Goal: Information Seeking & Learning: Find specific fact

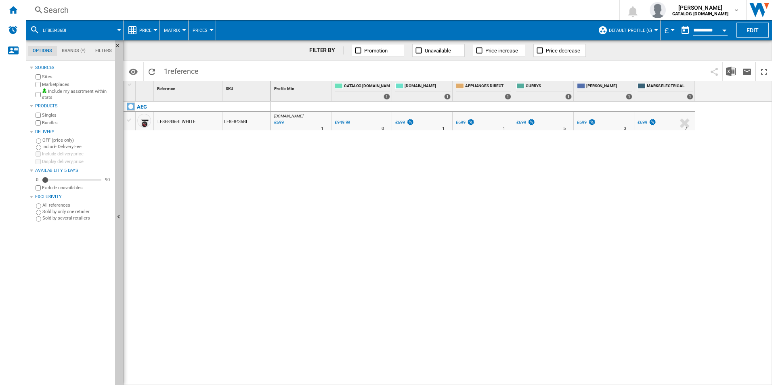
click at [248, 10] on div "Search" at bounding box center [321, 9] width 554 height 11
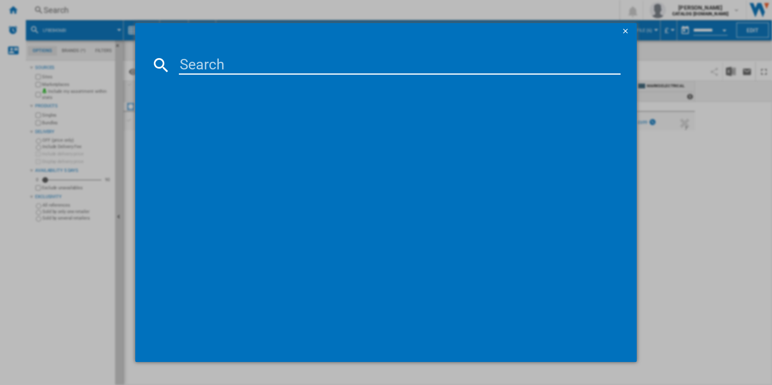
type input "LFX6G7434BI"
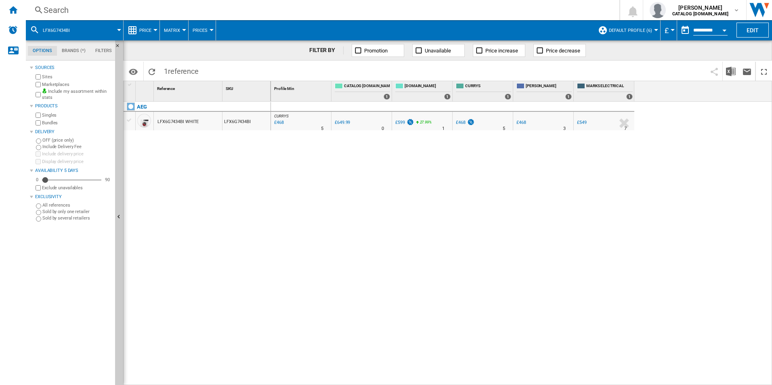
drag, startPoint x: 277, startPoint y: 125, endPoint x: 284, endPoint y: 119, distance: 9.7
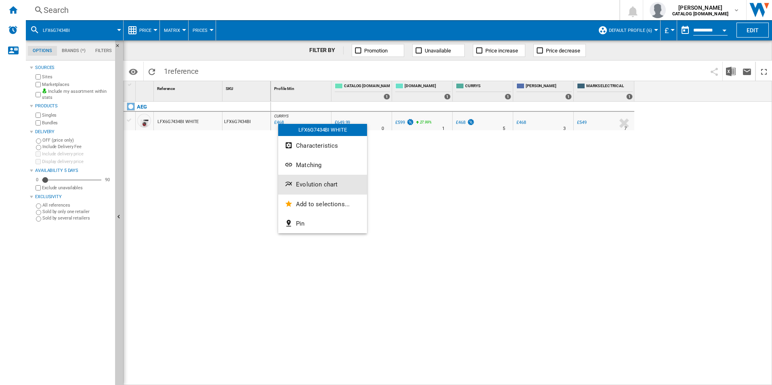
click at [314, 182] on span "Evolution chart" at bounding box center [317, 184] width 42 height 7
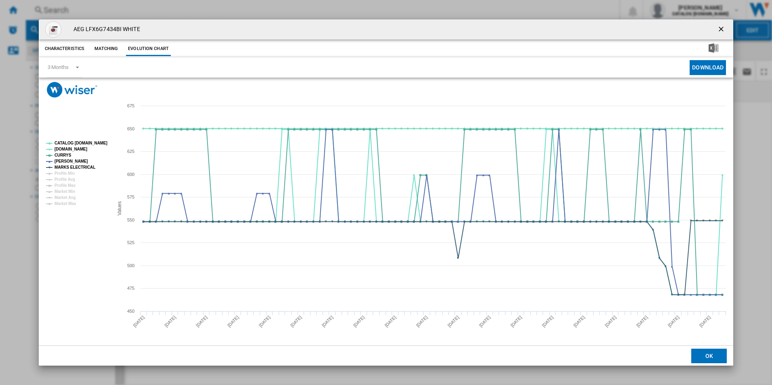
click at [96, 143] on tspan "CATALOG ELECTROLUX.UK" at bounding box center [80, 143] width 53 height 4
click at [94, 158] on rect "Product popup" at bounding box center [76, 173] width 67 height 71
click at [86, 168] on tspan "MARKS ELECTRICAL" at bounding box center [74, 167] width 41 height 4
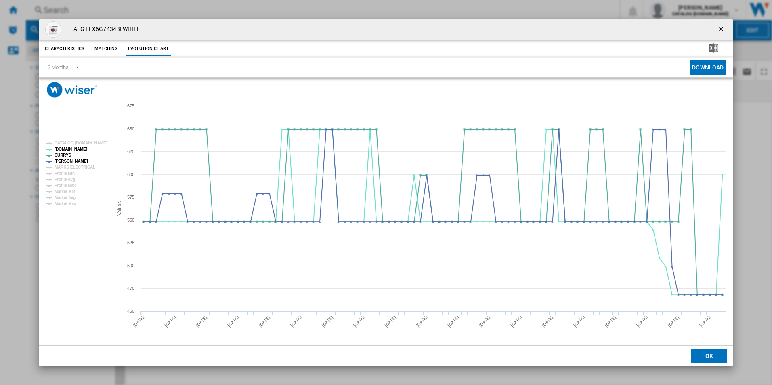
drag, startPoint x: 719, startPoint y: 31, endPoint x: 666, endPoint y: 38, distance: 53.7
click at [719, 31] on ng-md-icon "getI18NText('BUTTONS.CLOSE_DIALOG')" at bounding box center [722, 30] width 10 height 10
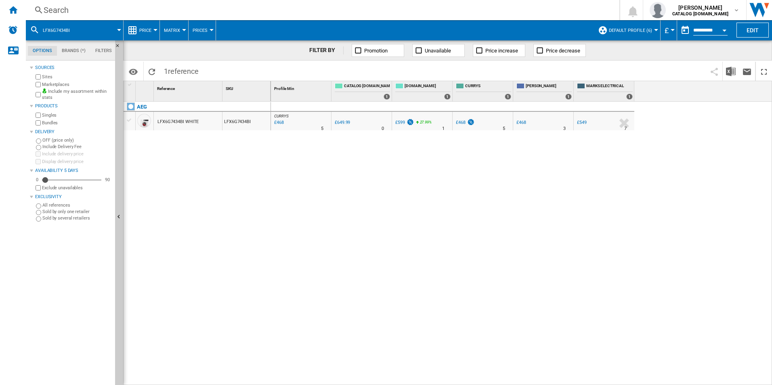
click at [477, 10] on div "Search" at bounding box center [321, 9] width 554 height 11
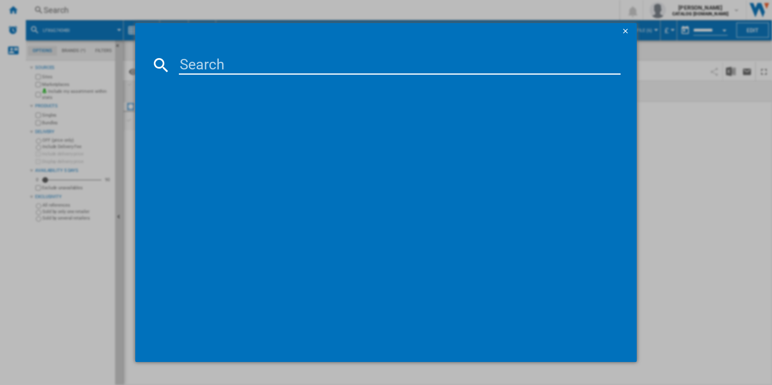
click at [294, 68] on input at bounding box center [400, 64] width 442 height 19
paste input "LWR7185M4B"
type input "LWR7185M4B"
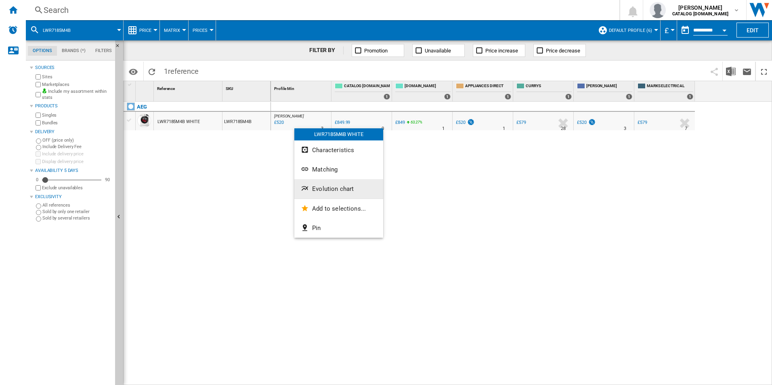
click at [314, 194] on button "Evolution chart" at bounding box center [338, 188] width 89 height 19
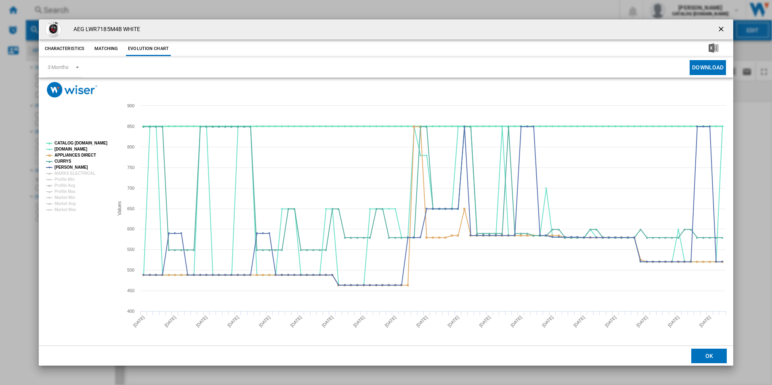
drag, startPoint x: 101, startPoint y: 144, endPoint x: 87, endPoint y: 152, distance: 16.4
click at [100, 144] on tspan "CATALOG ELECTROLUX.UK" at bounding box center [80, 143] width 53 height 4
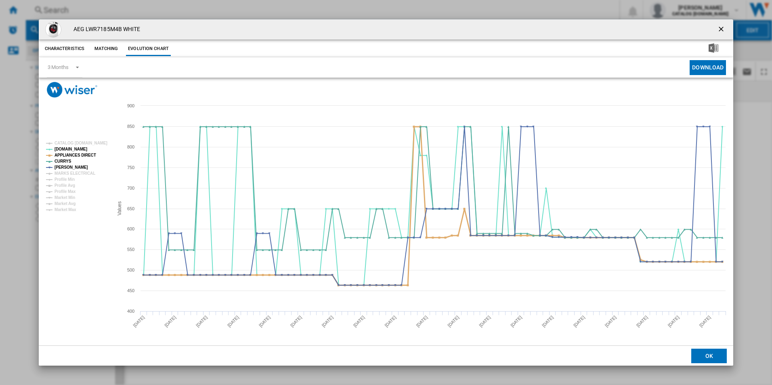
click at [85, 154] on tspan "APPLIANCES DIRECT" at bounding box center [75, 155] width 42 height 4
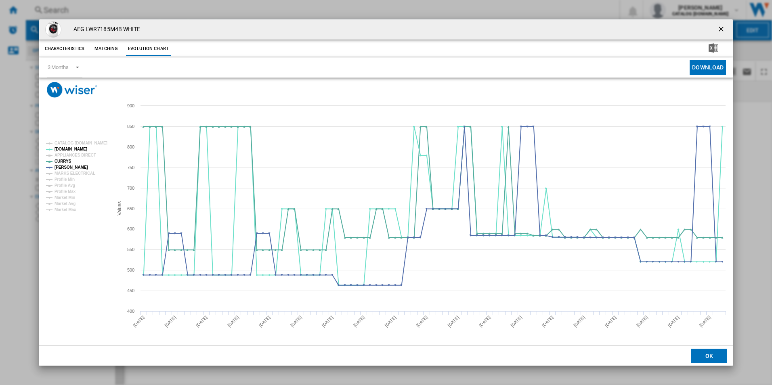
click at [723, 27] on ng-md-icon "getI18NText('BUTTONS.CLOSE_DIALOG')" at bounding box center [722, 30] width 10 height 10
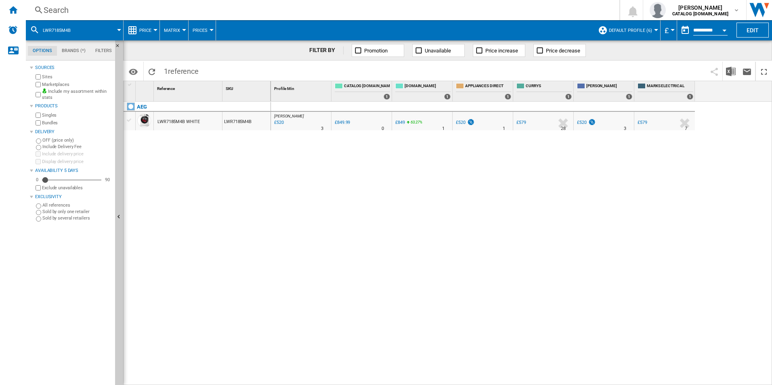
click at [486, 6] on div "Search" at bounding box center [321, 9] width 554 height 11
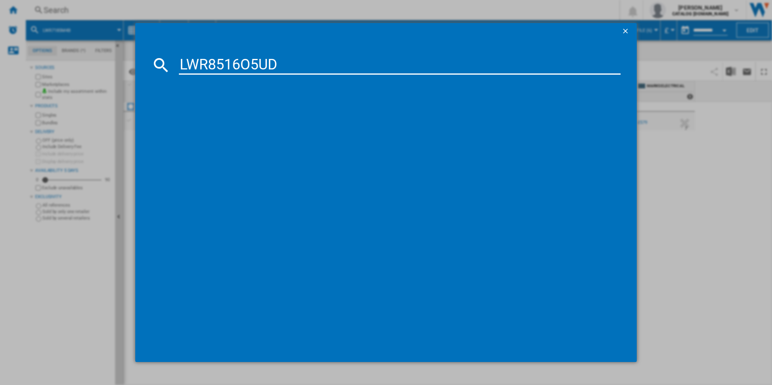
type input "LWR8516O5UD"
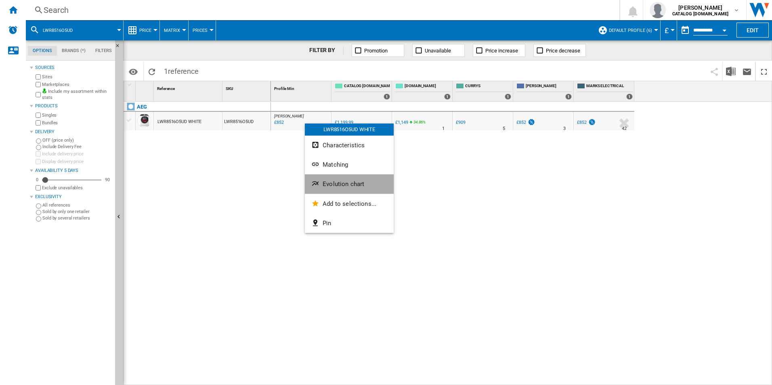
click at [330, 184] on span "Evolution chart" at bounding box center [343, 183] width 42 height 7
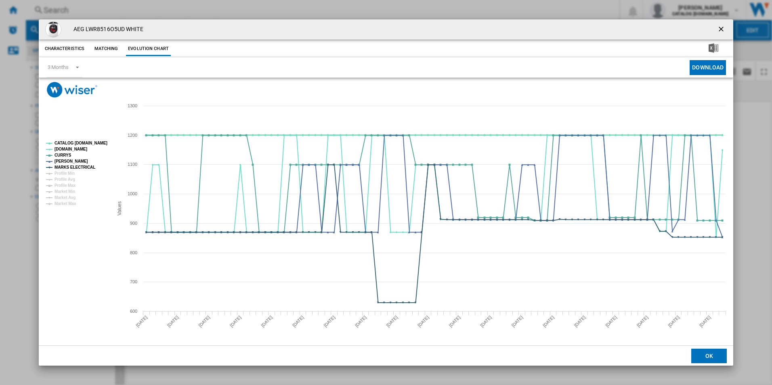
click at [92, 141] on tspan "CATALOG ELECTROLUX.UK" at bounding box center [80, 143] width 53 height 4
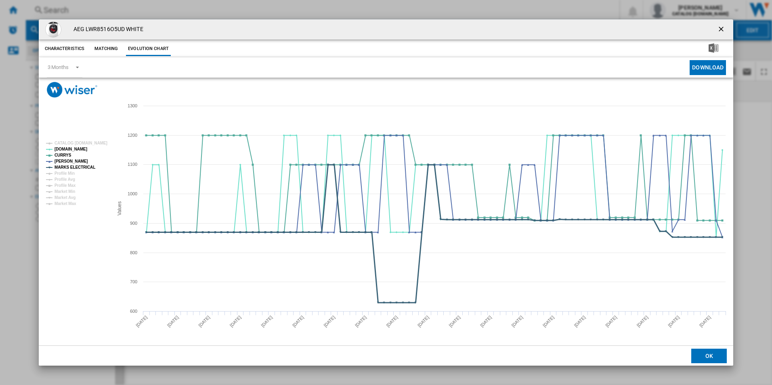
click at [79, 168] on tspan "MARKS ELECTRICAL" at bounding box center [74, 167] width 41 height 4
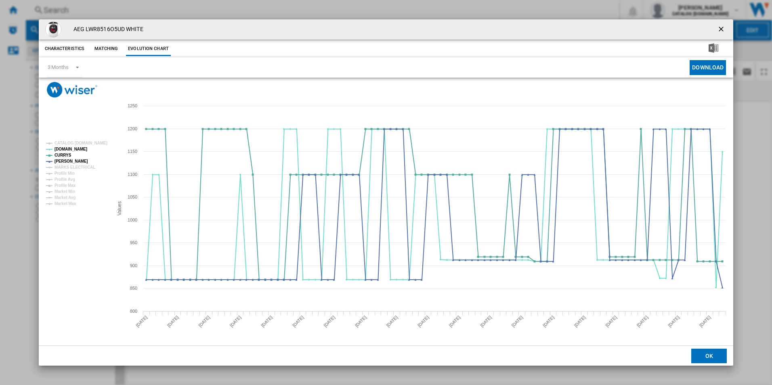
click at [722, 30] on ng-md-icon "getI18NText('BUTTONS.CLOSE_DIALOG')" at bounding box center [722, 30] width 10 height 10
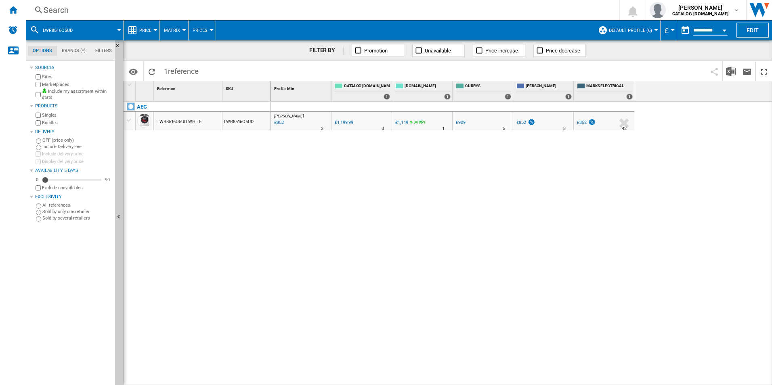
click at [341, 6] on div "Search" at bounding box center [321, 9] width 554 height 11
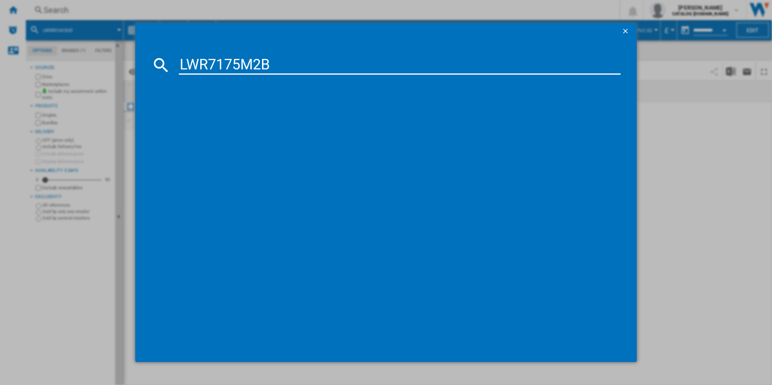
type input "LWR7175M2B"
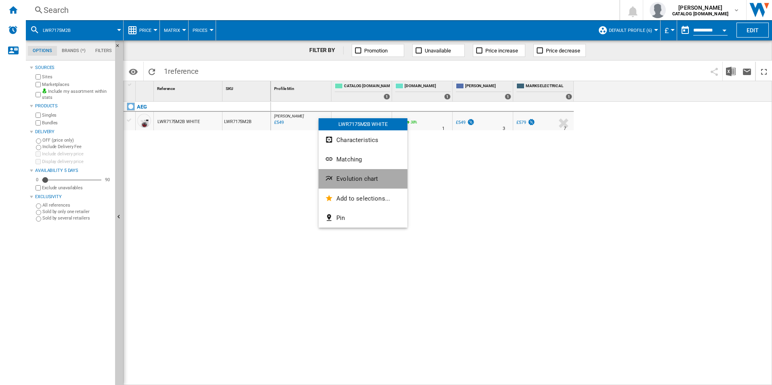
click at [345, 180] on span "Evolution chart" at bounding box center [357, 178] width 42 height 7
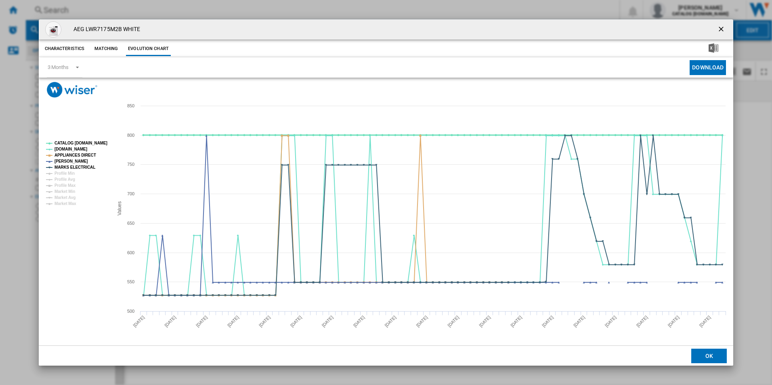
click at [90, 145] on tspan "CATALOG ELECTROLUX.UK" at bounding box center [80, 143] width 53 height 4
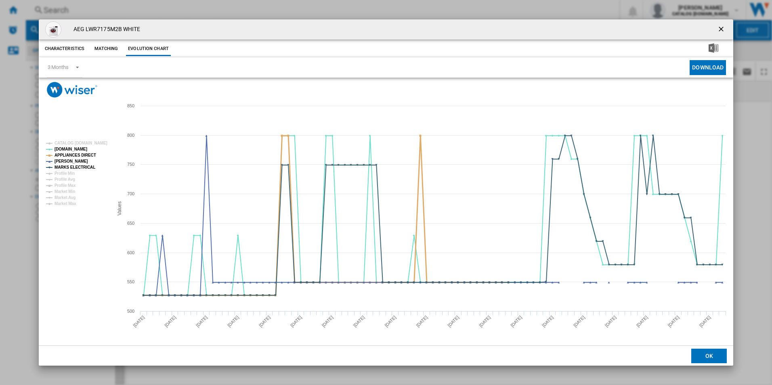
click at [87, 153] on tspan "APPLIANCES DIRECT" at bounding box center [75, 155] width 42 height 4
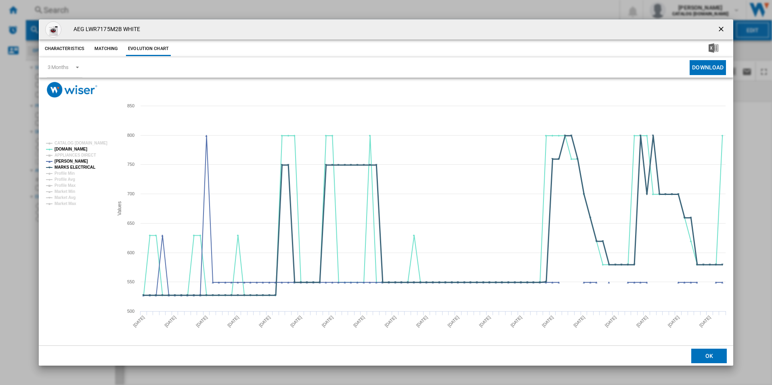
click at [89, 168] on tspan "MARKS ELECTRICAL" at bounding box center [74, 167] width 41 height 4
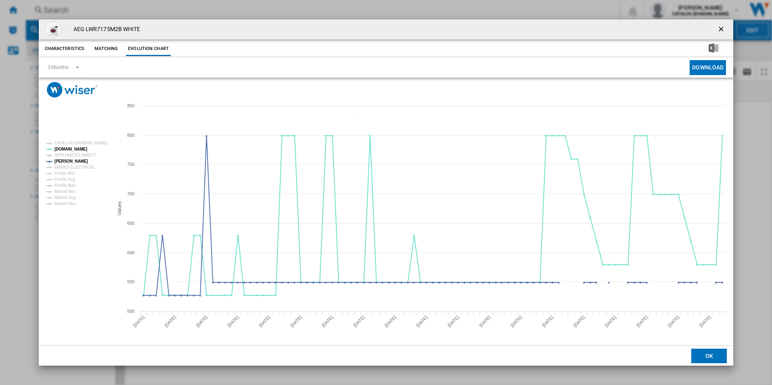
drag, startPoint x: 722, startPoint y: 26, endPoint x: 659, endPoint y: 29, distance: 63.4
click at [722, 26] on ng-md-icon "getI18NText('BUTTONS.CLOSE_DIALOG')" at bounding box center [722, 30] width 10 height 10
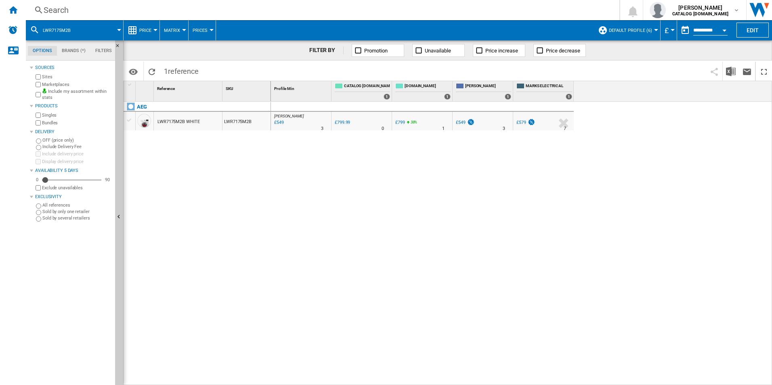
click at [399, 6] on div "Search" at bounding box center [321, 9] width 554 height 11
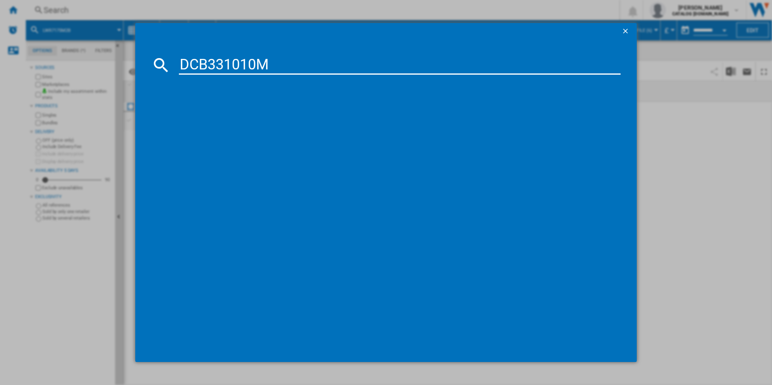
type input "DCB331010M"
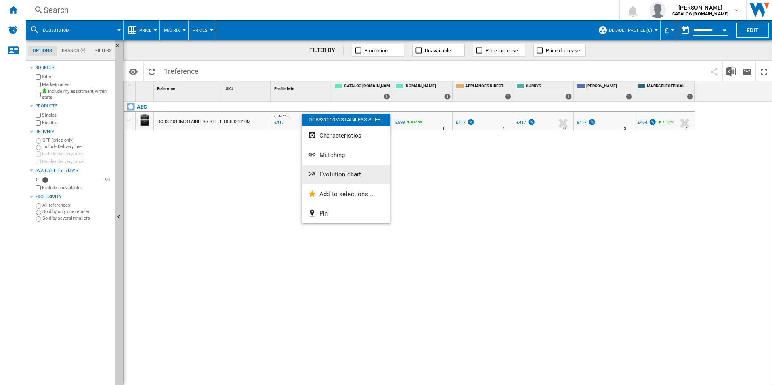
click at [327, 175] on span "Evolution chart" at bounding box center [340, 174] width 42 height 7
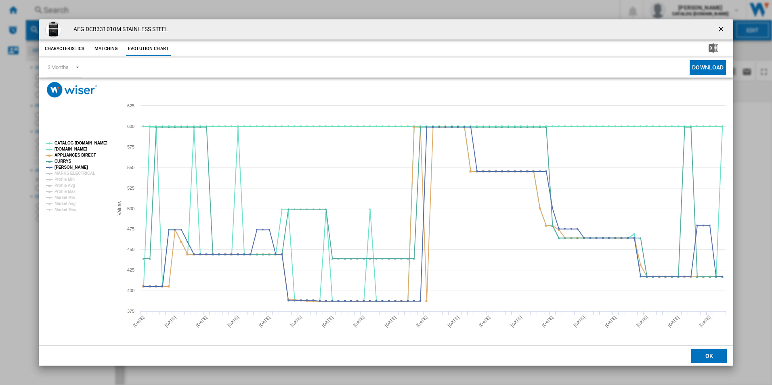
click at [96, 139] on rect "Product popup" at bounding box center [76, 176] width 67 height 77
click at [88, 145] on tspan "CATALOG ELECTROLUX.UK" at bounding box center [80, 143] width 53 height 4
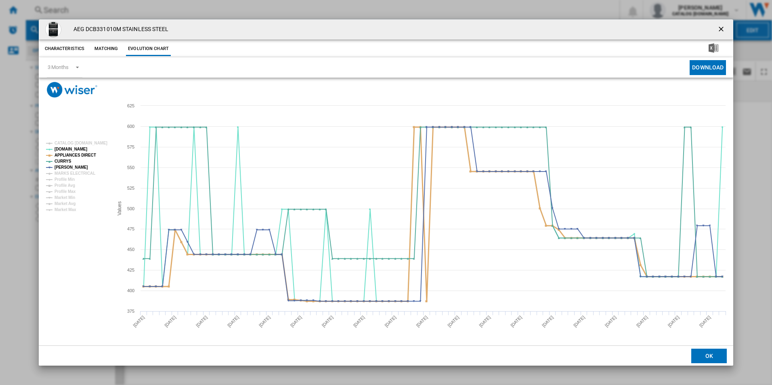
click at [87, 154] on tspan "APPLIANCES DIRECT" at bounding box center [75, 155] width 42 height 4
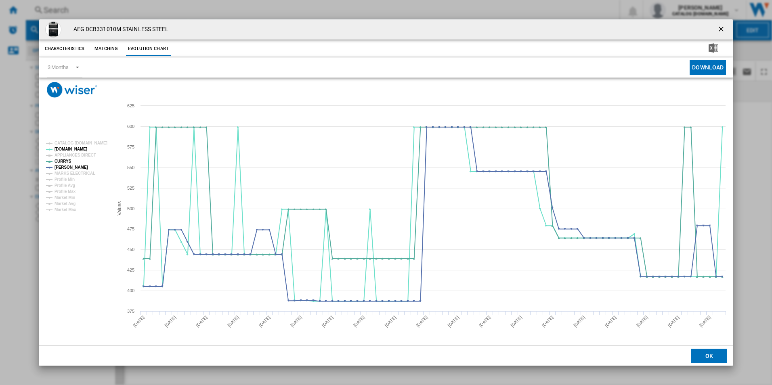
drag, startPoint x: 719, startPoint y: 31, endPoint x: 710, endPoint y: 30, distance: 9.7
click at [719, 31] on ng-md-icon "getI18NText('BUTTONS.CLOSE_DIALOG')" at bounding box center [722, 30] width 10 height 10
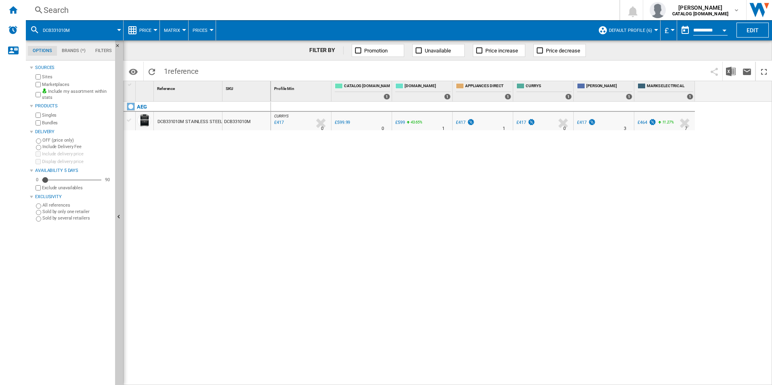
click at [455, 13] on div "Search" at bounding box center [321, 9] width 554 height 11
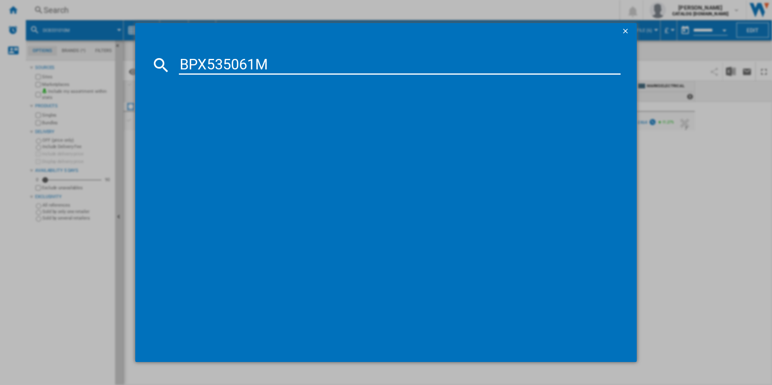
type input "BPX535061M"
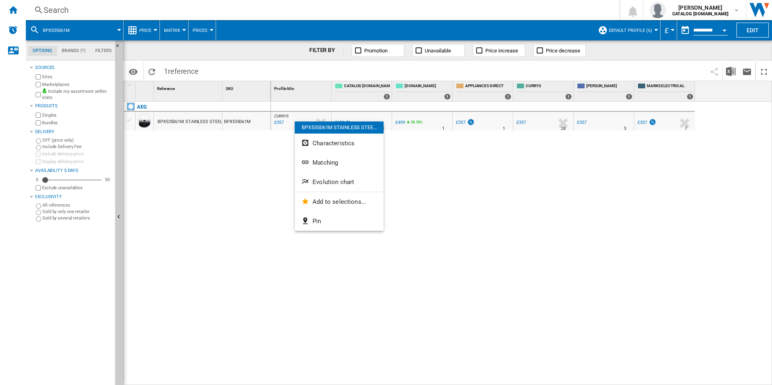
click at [320, 177] on button "Evolution chart" at bounding box center [339, 181] width 89 height 19
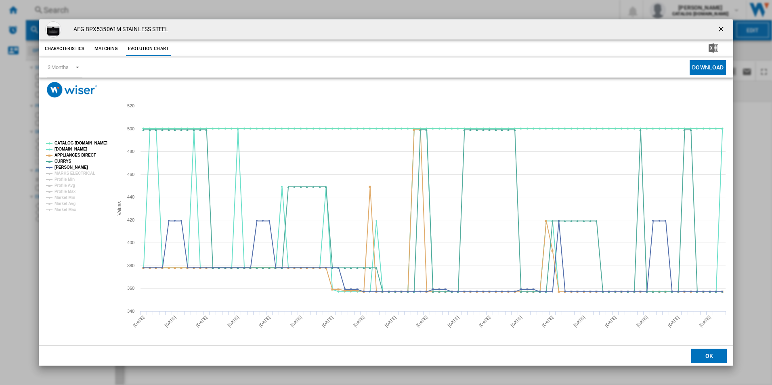
click at [90, 144] on tspan "CATALOG ELECTROLUX.UK" at bounding box center [80, 143] width 53 height 4
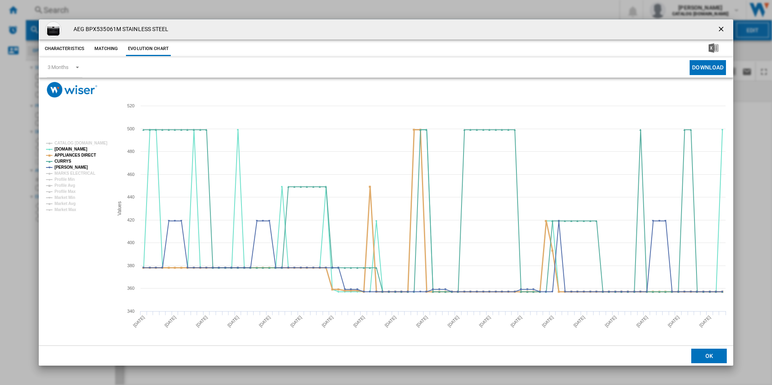
click at [80, 157] on tspan "APPLIANCES DIRECT" at bounding box center [75, 155] width 42 height 4
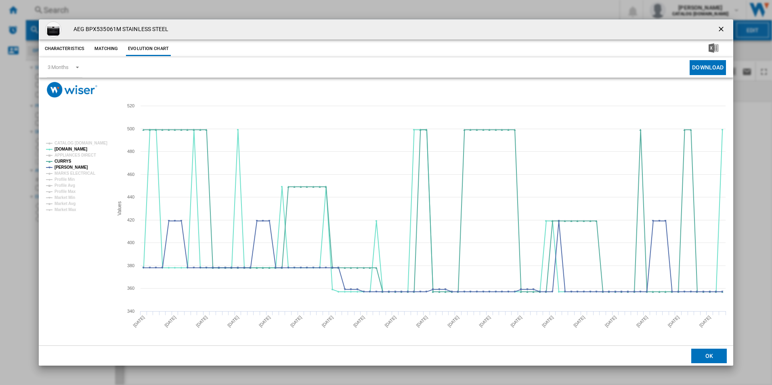
drag, startPoint x: 721, startPoint y: 26, endPoint x: 688, endPoint y: 44, distance: 37.9
click at [721, 26] on ng-md-icon "getI18NText('BUTTONS.CLOSE_DIALOG')" at bounding box center [722, 30] width 10 height 10
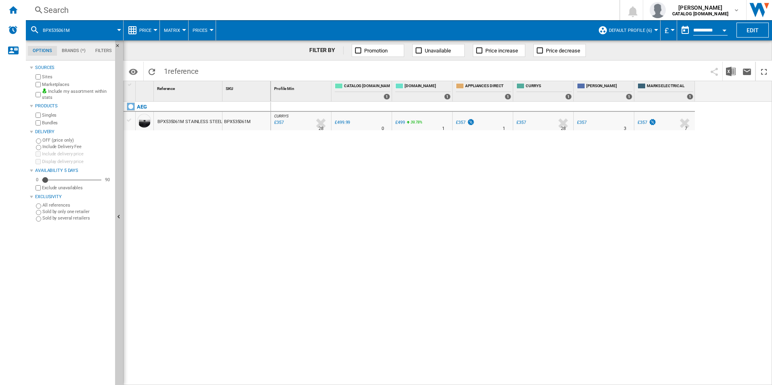
click at [408, 12] on div "Search" at bounding box center [321, 9] width 554 height 11
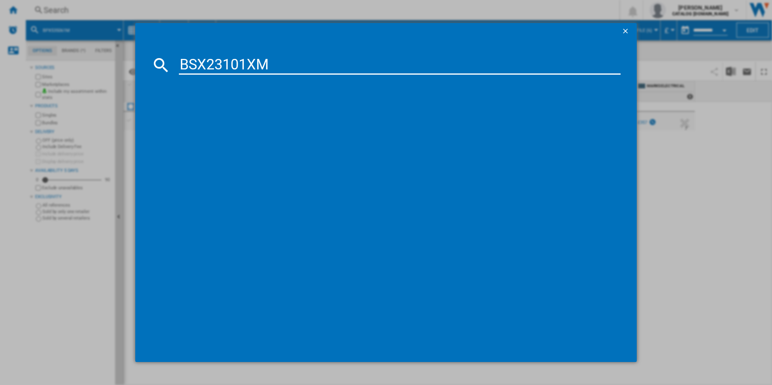
type input "BSX23101XM"
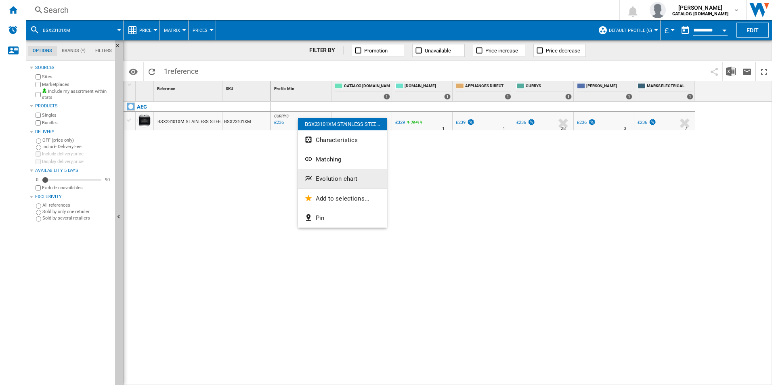
click at [328, 182] on span "Evolution chart" at bounding box center [337, 178] width 42 height 7
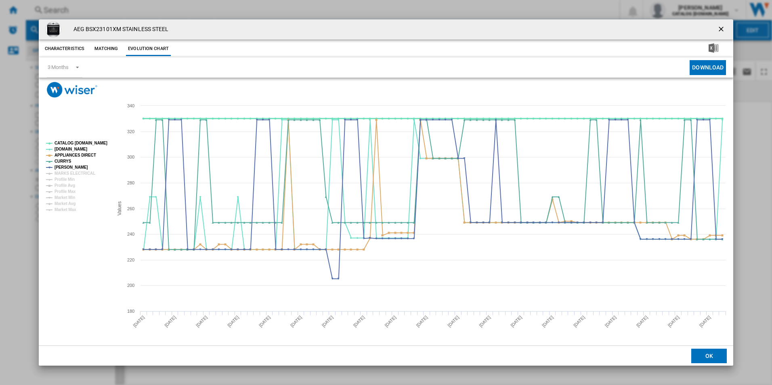
click at [83, 142] on tspan "CATALOG ELECTROLUX.UK" at bounding box center [80, 143] width 53 height 4
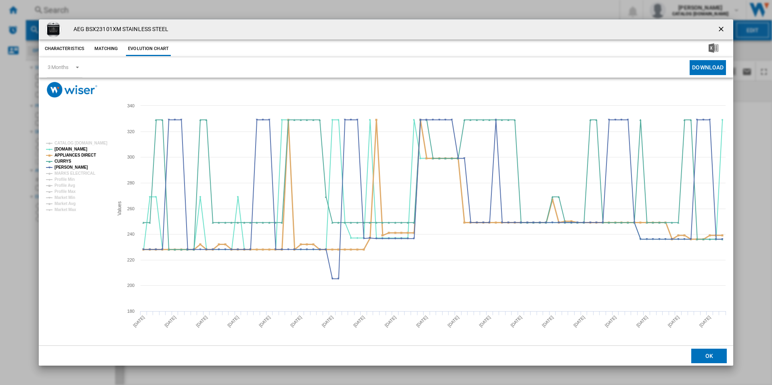
click at [80, 157] on tspan "APPLIANCES DIRECT" at bounding box center [75, 155] width 42 height 4
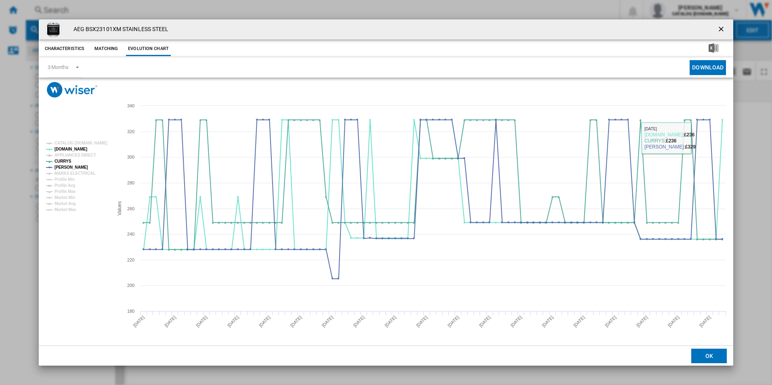
drag, startPoint x: 722, startPoint y: 30, endPoint x: 715, endPoint y: 39, distance: 11.7
click at [722, 30] on ng-md-icon "getI18NText('BUTTONS.CLOSE_DIALOG')" at bounding box center [722, 30] width 10 height 10
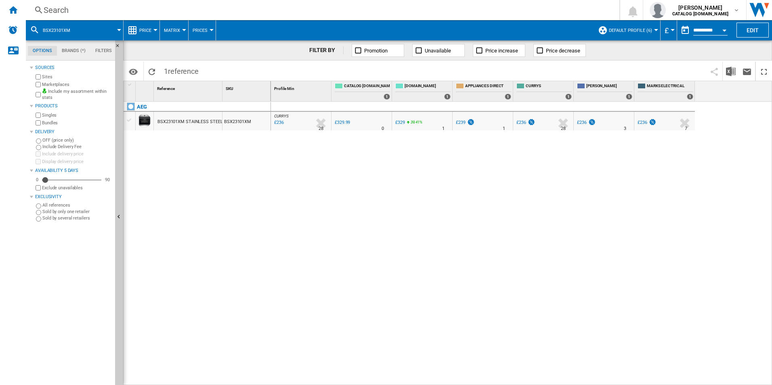
click at [180, 8] on div "Search" at bounding box center [321, 9] width 554 height 11
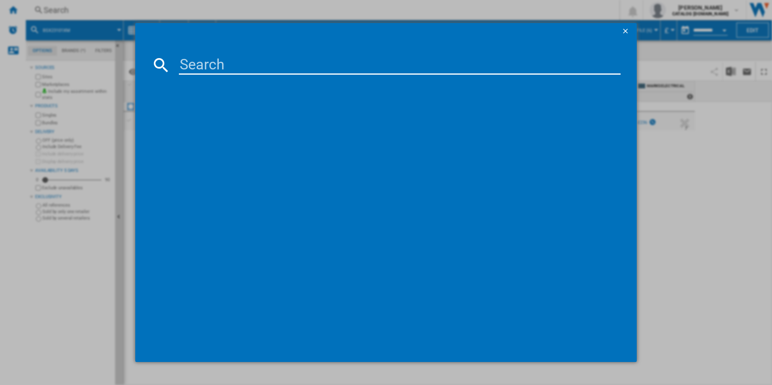
click at [211, 69] on input at bounding box center [400, 64] width 442 height 19
type input "IKE85751FB"
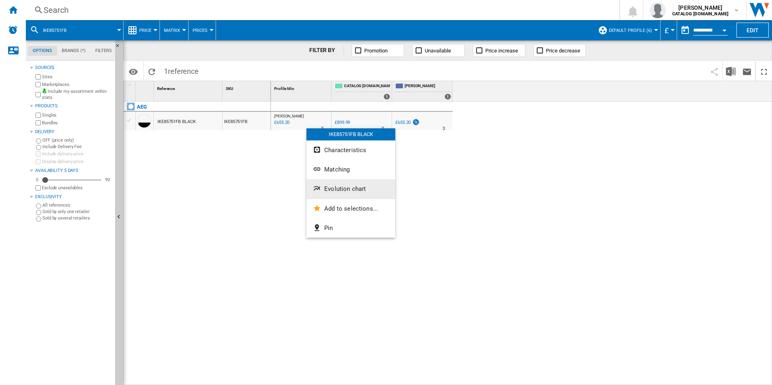
click at [331, 184] on button "Evolution chart" at bounding box center [350, 188] width 89 height 19
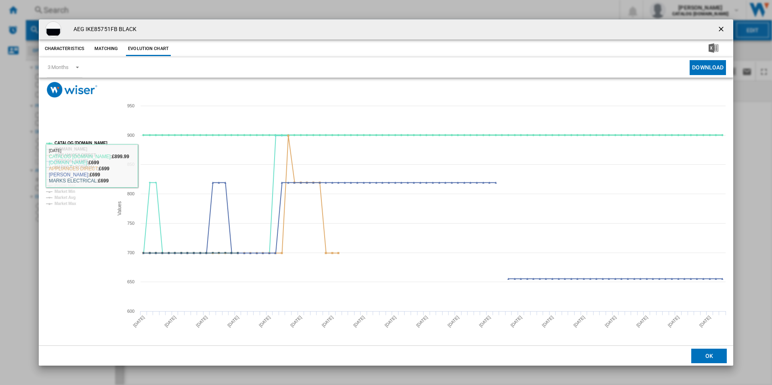
click at [92, 142] on tspan "CATALOG ELECTROLUX.UK" at bounding box center [80, 143] width 53 height 4
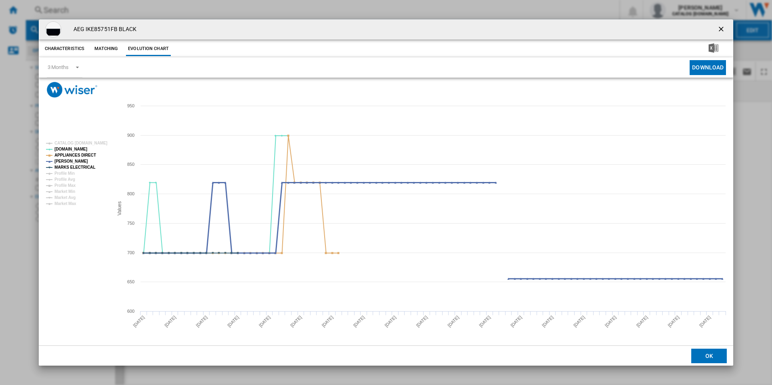
click at [73, 160] on tspan "JOHN LEWIS" at bounding box center [70, 161] width 33 height 4
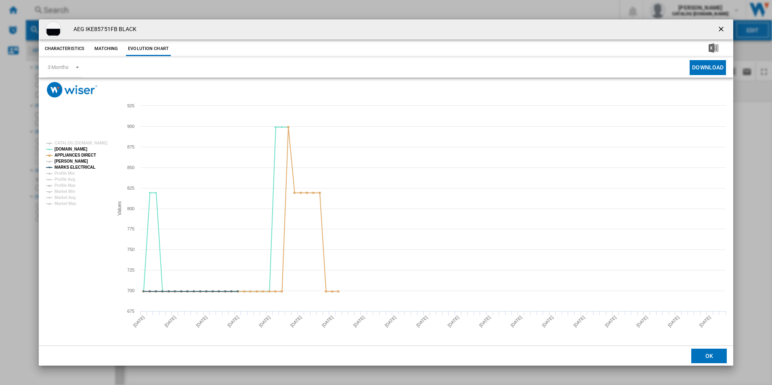
click at [74, 160] on tspan "JOHN LEWIS" at bounding box center [70, 161] width 33 height 4
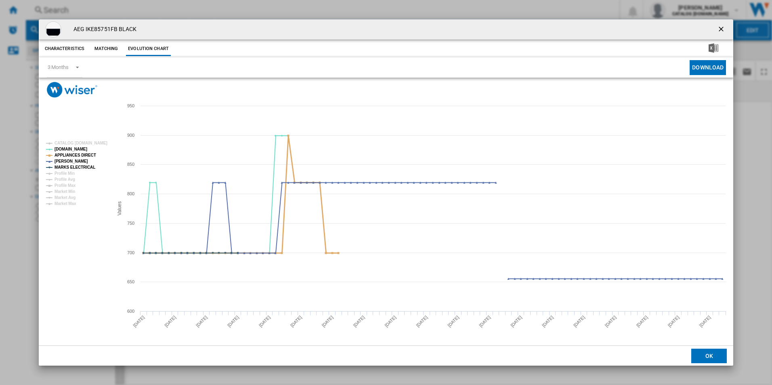
click at [77, 155] on tspan "APPLIANCES DIRECT" at bounding box center [75, 155] width 42 height 4
click at [89, 167] on tspan "MARKS ELECTRICAL" at bounding box center [74, 167] width 41 height 4
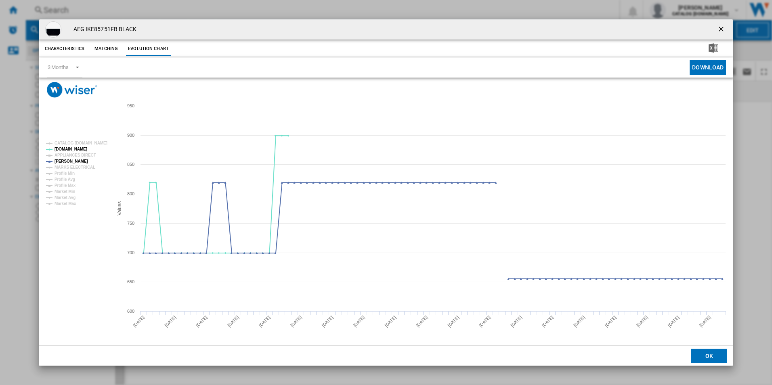
drag, startPoint x: 718, startPoint y: 27, endPoint x: 690, endPoint y: 31, distance: 28.9
click at [718, 27] on ng-md-icon "getI18NText('BUTTONS.CLOSE_DIALOG')" at bounding box center [722, 30] width 10 height 10
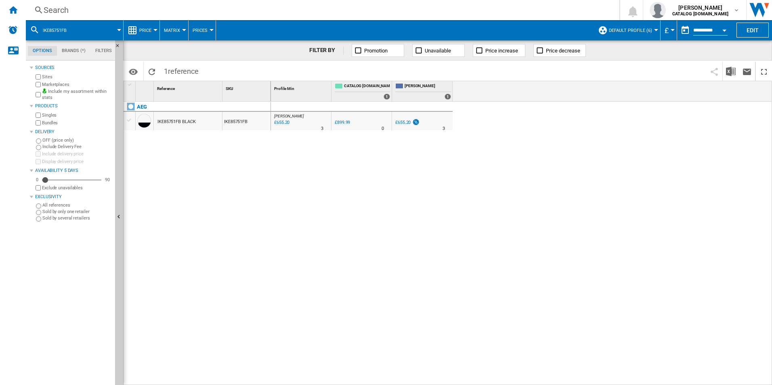
click at [477, 15] on div "Search" at bounding box center [321, 9] width 554 height 11
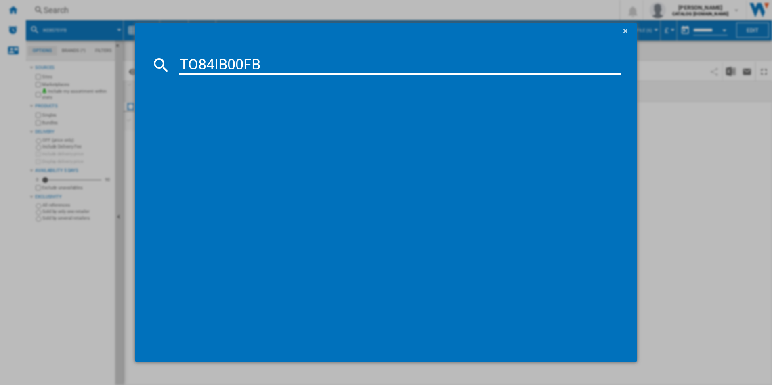
type input "TO84IB00FB"
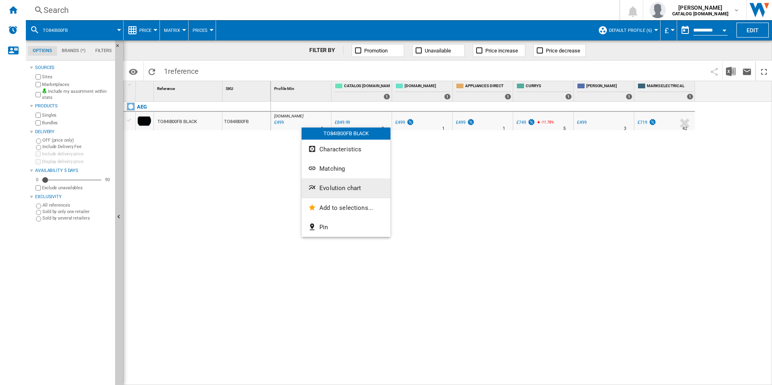
click at [325, 188] on span "Evolution chart" at bounding box center [340, 187] width 42 height 7
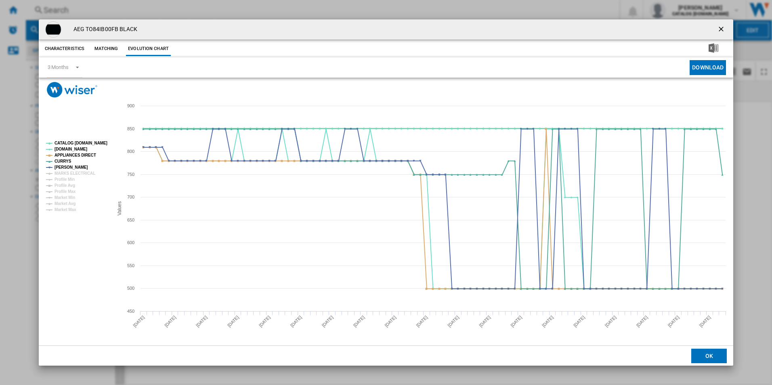
click at [94, 144] on tspan "CATALOG ELECTROLUX.UK" at bounding box center [80, 143] width 53 height 4
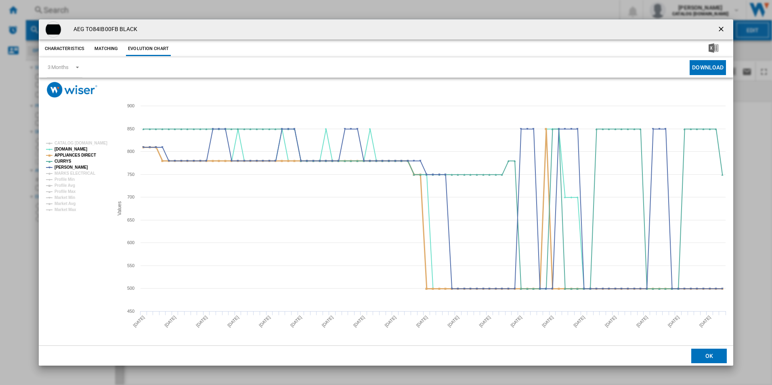
click at [85, 153] on tspan "APPLIANCES DIRECT" at bounding box center [75, 155] width 42 height 4
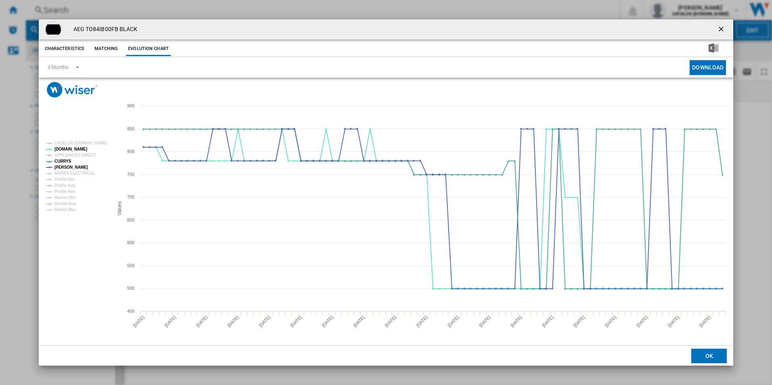
click at [716, 32] on button "Product popup" at bounding box center [721, 29] width 16 height 16
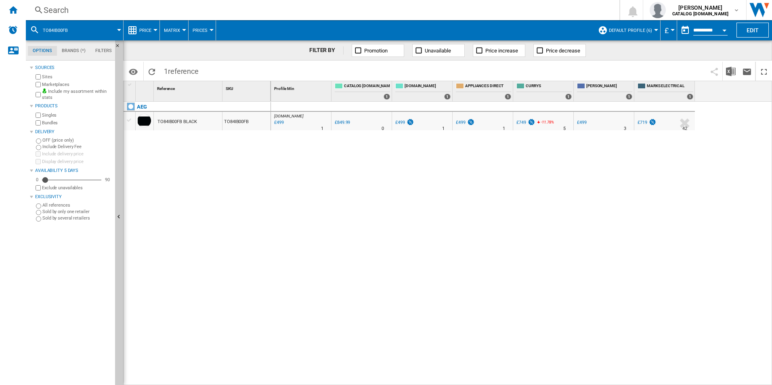
click at [446, 11] on div "Search" at bounding box center [321, 9] width 554 height 11
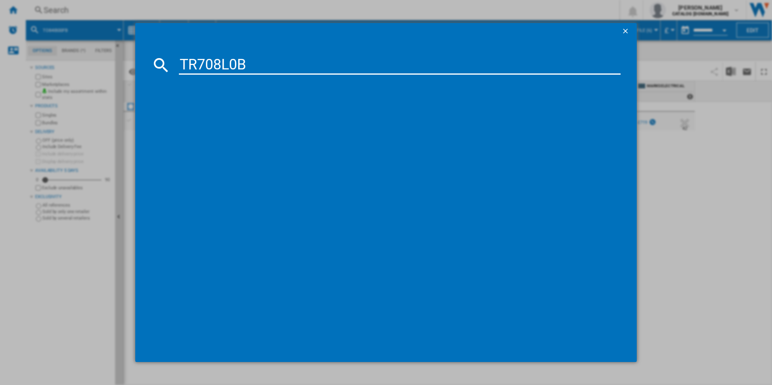
type input "TR708L0B"
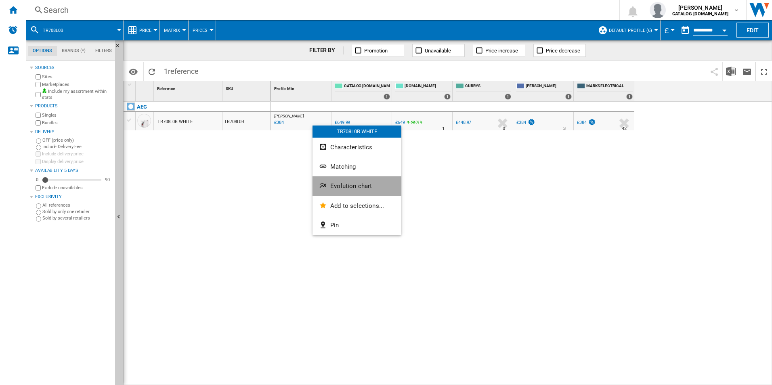
click at [346, 187] on span "Evolution chart" at bounding box center [351, 185] width 42 height 7
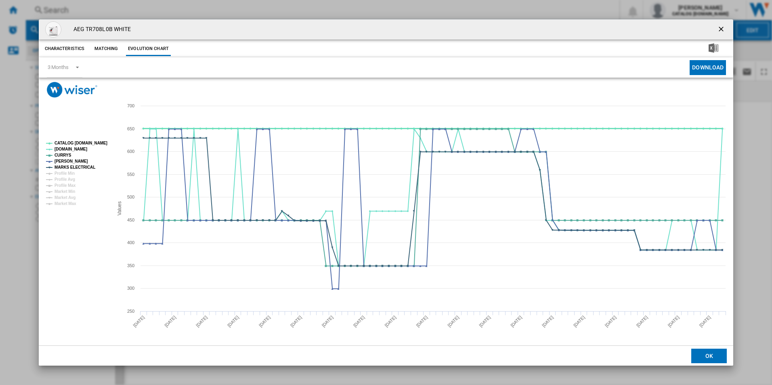
click at [95, 145] on tspan "CATALOG ELECTROLUX.UK" at bounding box center [80, 143] width 53 height 4
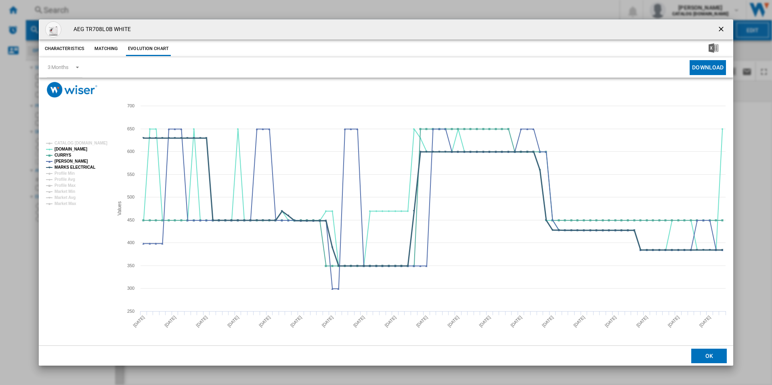
click at [86, 167] on tspan "MARKS ELECTRICAL" at bounding box center [74, 167] width 41 height 4
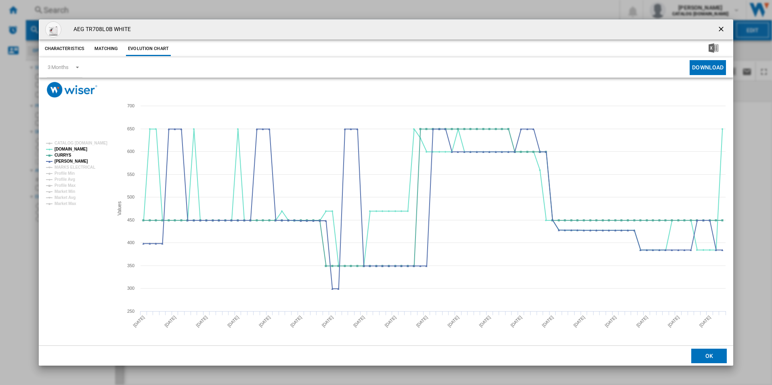
drag, startPoint x: 721, startPoint y: 30, endPoint x: 525, endPoint y: 35, distance: 196.6
click at [721, 30] on ng-md-icon "getI18NText('BUTTONS.CLOSE_DIALOG')" at bounding box center [722, 30] width 10 height 10
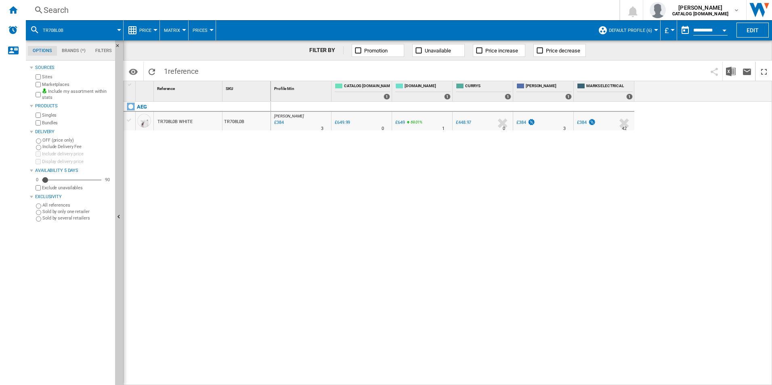
click at [452, 20] on div "Search Search 0 adam barber CATALOG ELECTROLUX.UK CATALOG ELECTROLUX.UK My sett…" at bounding box center [399, 10] width 746 height 20
click at [449, 10] on div "Search" at bounding box center [321, 9] width 554 height 11
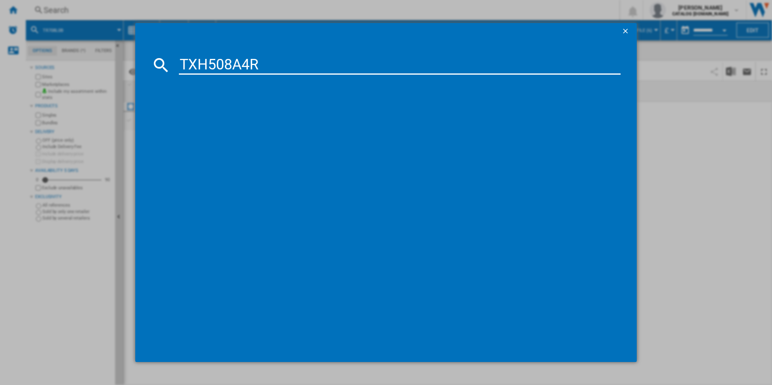
type input "TXH508A4R"
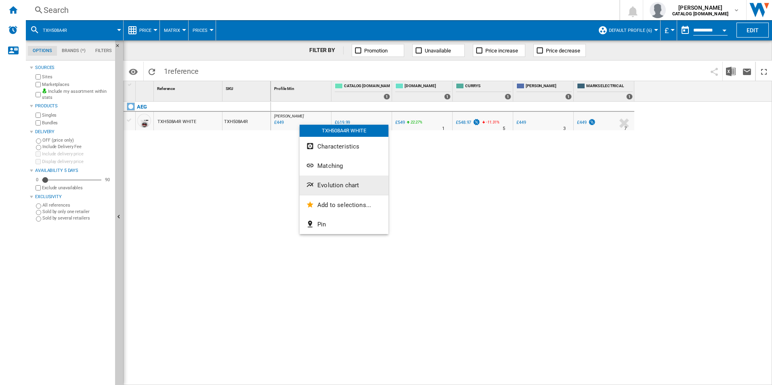
click at [332, 181] on button "Evolution chart" at bounding box center [343, 185] width 89 height 19
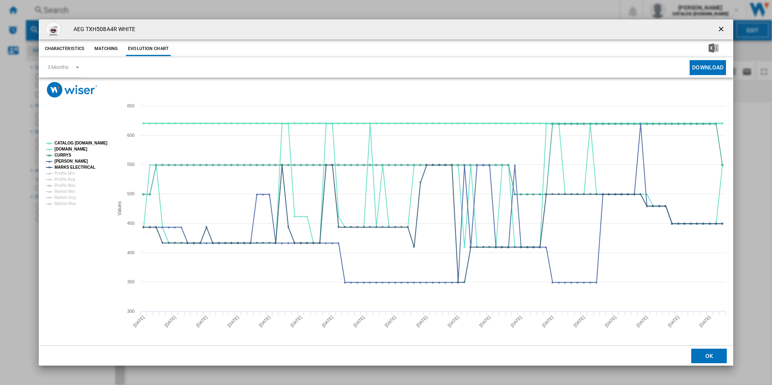
click at [98, 143] on tspan "CATALOG ELECTROLUX.UK" at bounding box center [80, 143] width 53 height 4
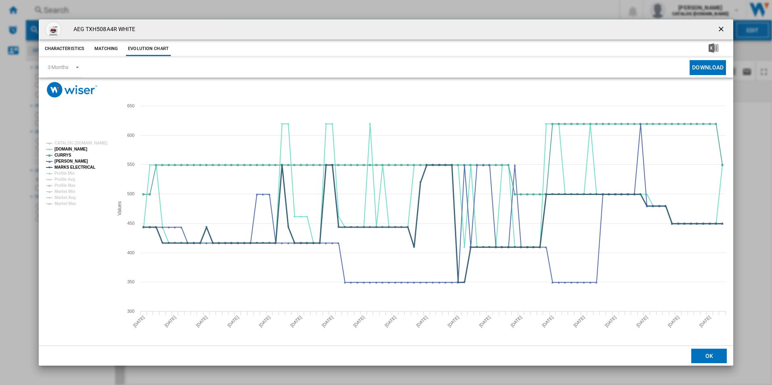
click at [78, 167] on tspan "MARKS ELECTRICAL" at bounding box center [74, 167] width 41 height 4
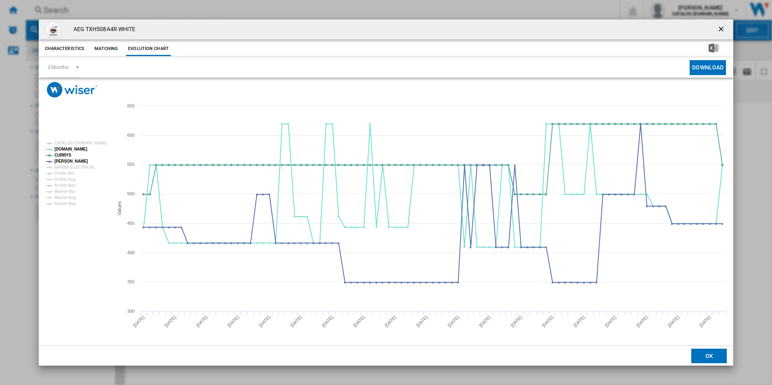
click at [721, 31] on ng-md-icon "getI18NText('BUTTONS.CLOSE_DIALOG')" at bounding box center [722, 30] width 10 height 10
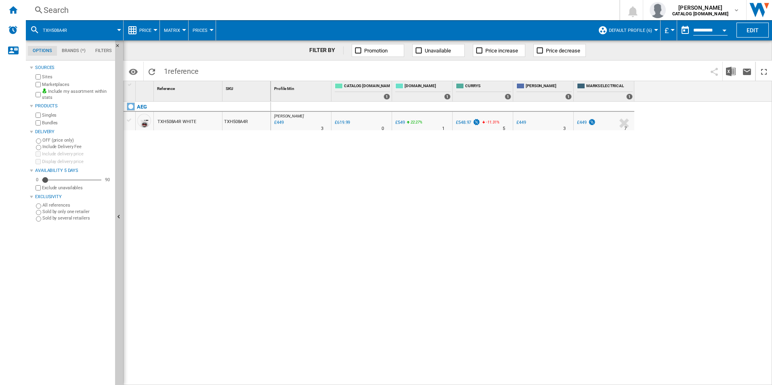
click at [399, 12] on div "Search" at bounding box center [321, 9] width 554 height 11
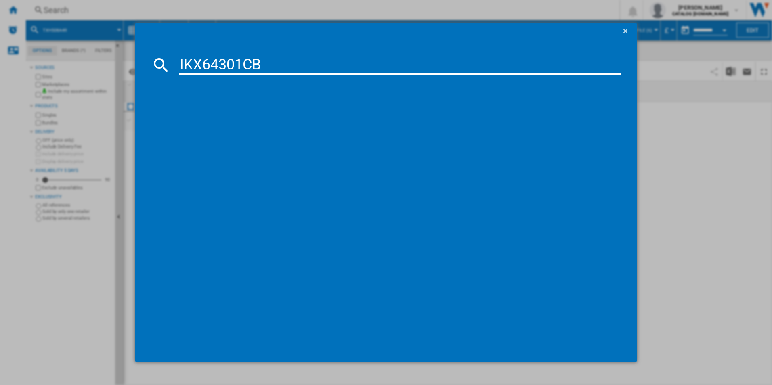
type input "IKX64301CB"
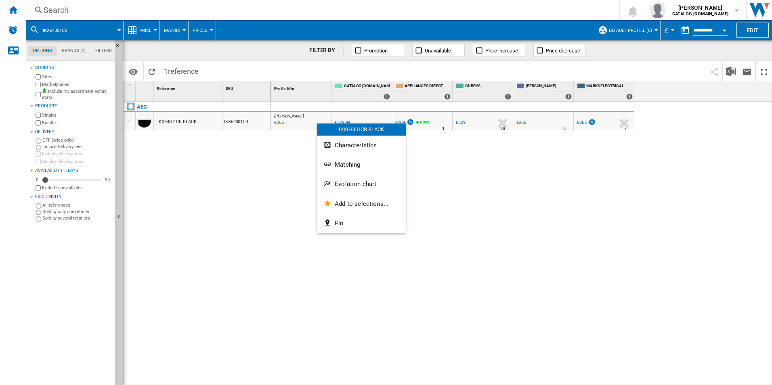
click at [411, 285] on div at bounding box center [386, 192] width 772 height 385
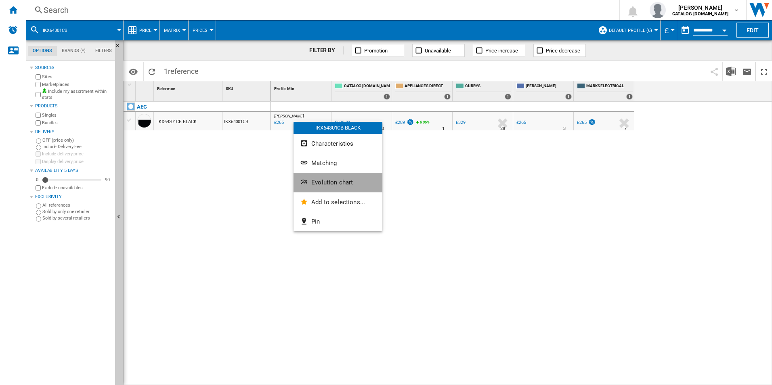
click at [316, 180] on span "Evolution chart" at bounding box center [332, 182] width 42 height 7
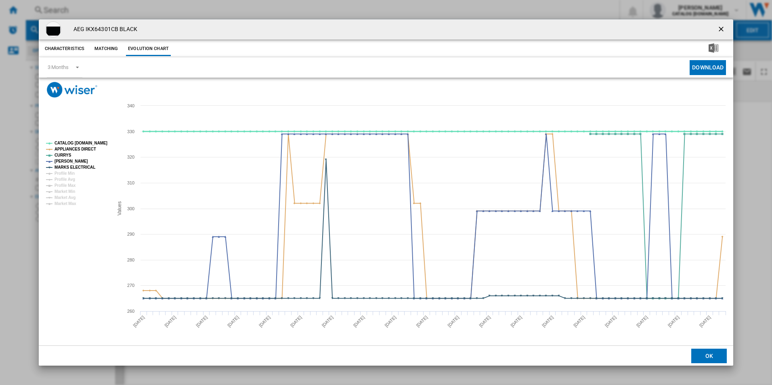
click at [96, 144] on tspan "CATALOG ELECTROLUX.UK" at bounding box center [80, 143] width 53 height 4
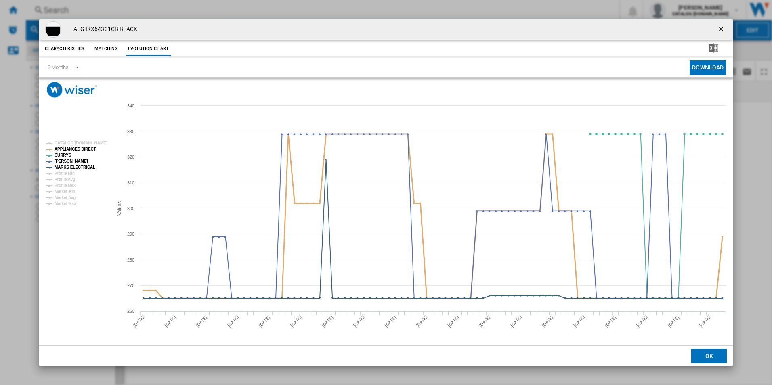
click at [85, 147] on tspan "APPLIANCES DIRECT" at bounding box center [75, 149] width 42 height 4
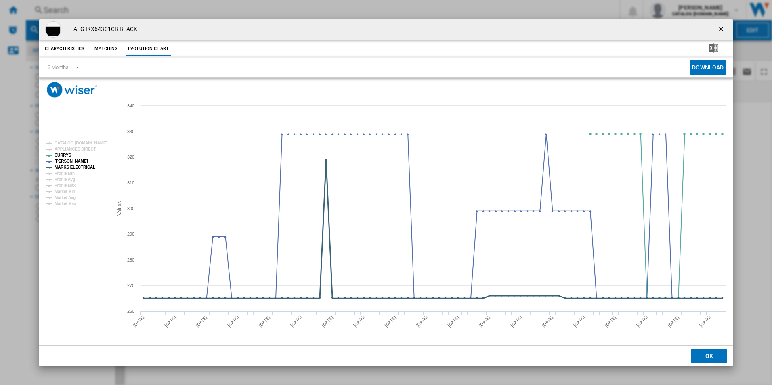
click at [84, 167] on tspan "MARKS ELECTRICAL" at bounding box center [74, 167] width 41 height 4
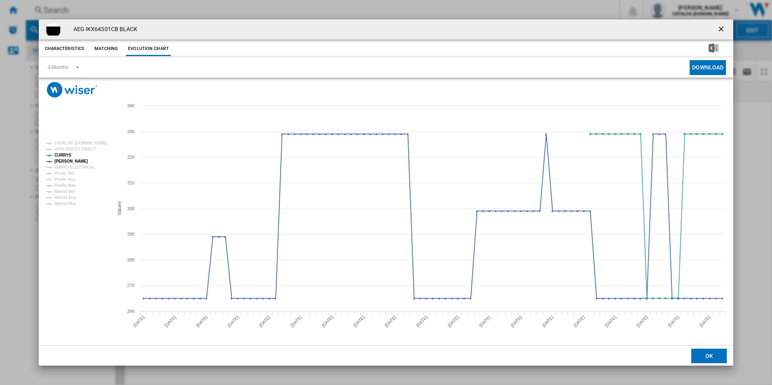
click at [721, 29] on ng-md-icon "getI18NText('BUTTONS.CLOSE_DIALOG')" at bounding box center [722, 30] width 10 height 10
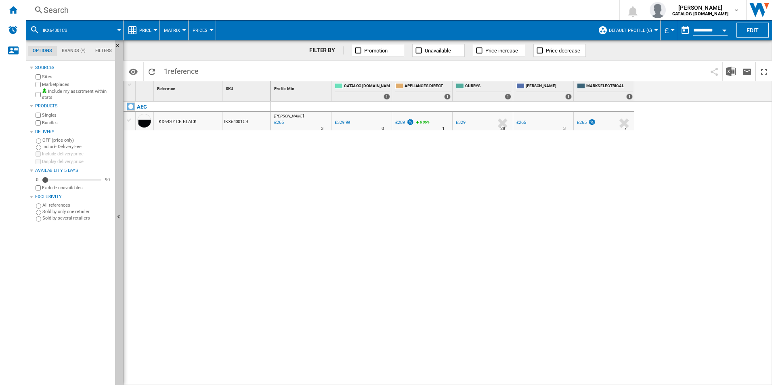
click at [189, 9] on div "Search" at bounding box center [321, 9] width 554 height 11
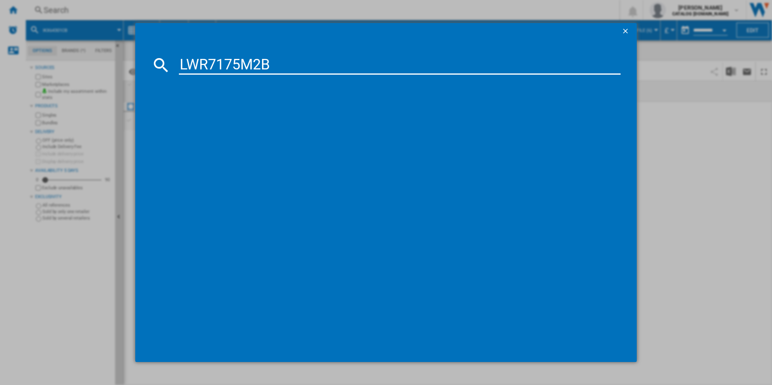
type input "LWR7175M2B"
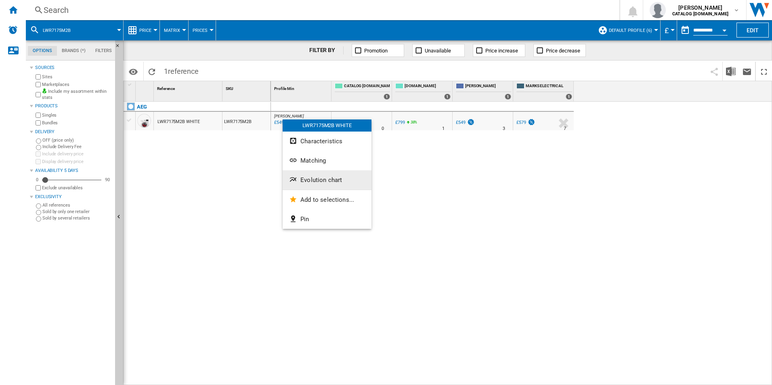
click at [312, 179] on span "Evolution chart" at bounding box center [321, 179] width 42 height 7
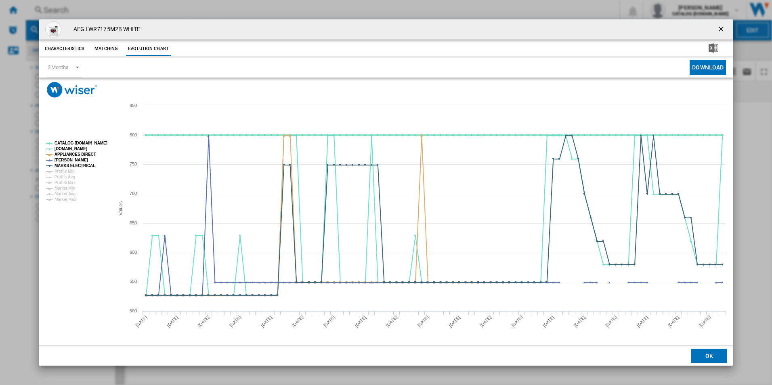
click at [97, 142] on tspan "CATALOG ELECTROLUX.UK" at bounding box center [80, 143] width 53 height 4
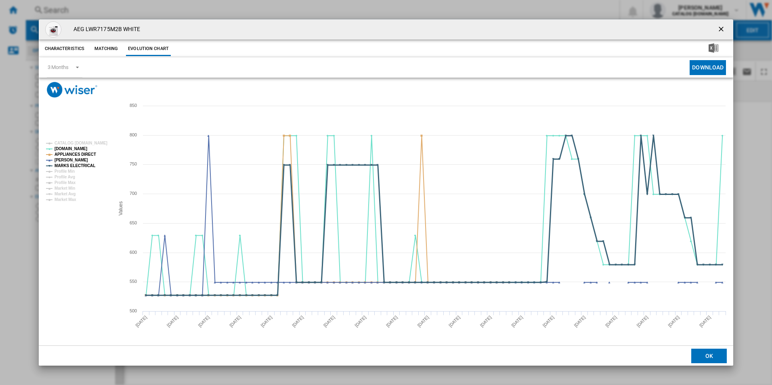
click at [86, 165] on tspan "MARKS ELECTRICAL" at bounding box center [74, 165] width 41 height 4
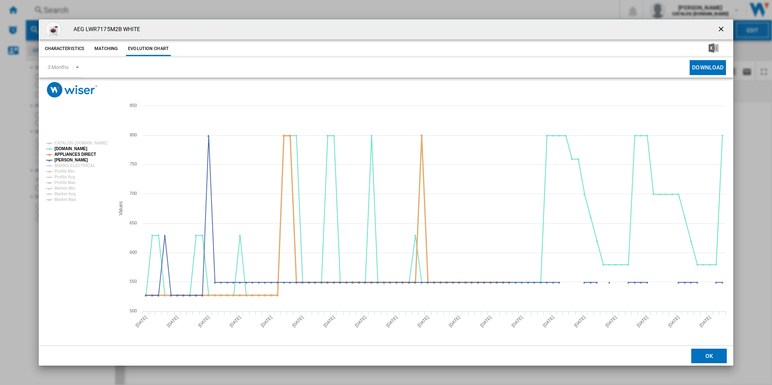
click at [102, 142] on tspan "CATALOG ELECTROLUX.UK" at bounding box center [80, 143] width 53 height 4
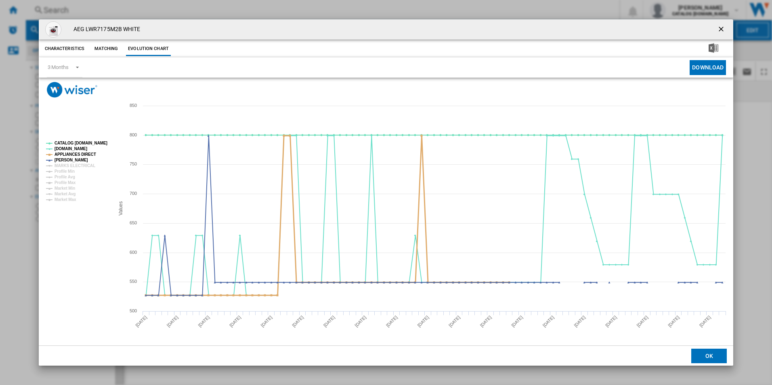
click at [87, 154] on tspan "APPLIANCES DIRECT" at bounding box center [75, 154] width 42 height 4
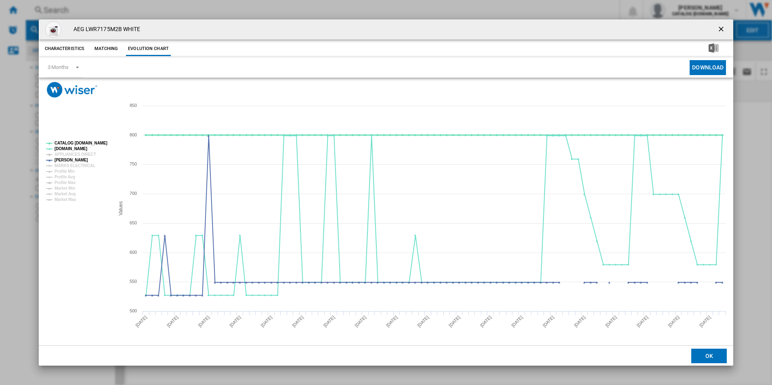
click at [93, 145] on tspan "CATALOG ELECTROLUX.UK" at bounding box center [80, 143] width 53 height 4
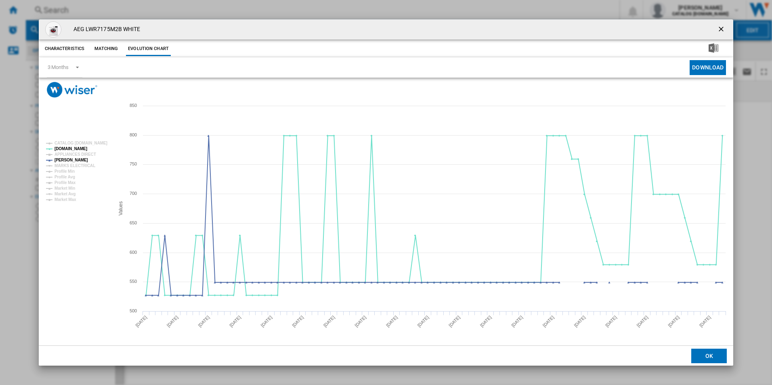
click at [719, 28] on ng-md-icon "getI18NText('BUTTONS.CLOSE_DIALOG')" at bounding box center [722, 30] width 10 height 10
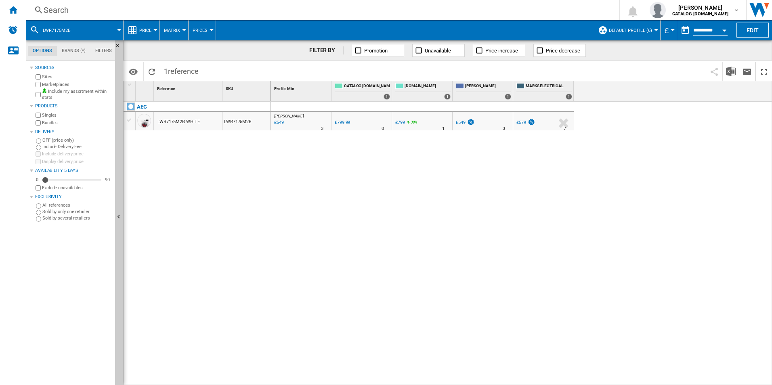
click at [458, 10] on div "Search" at bounding box center [321, 9] width 554 height 11
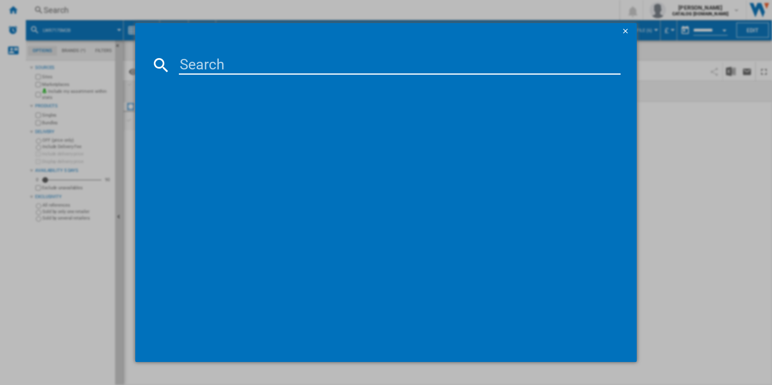
type input "LWR7175M2B"
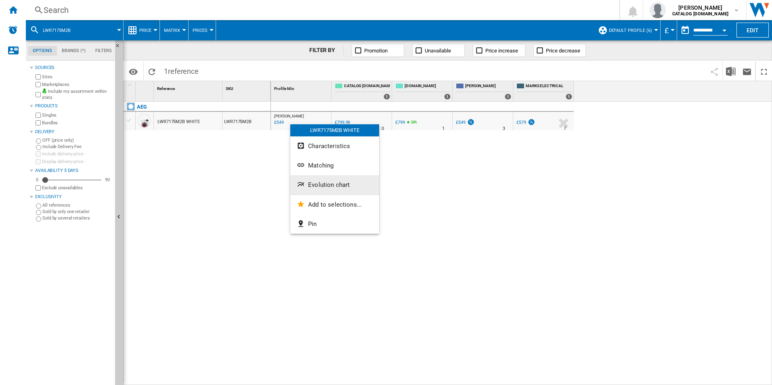
click at [321, 183] on span "Evolution chart" at bounding box center [329, 184] width 42 height 7
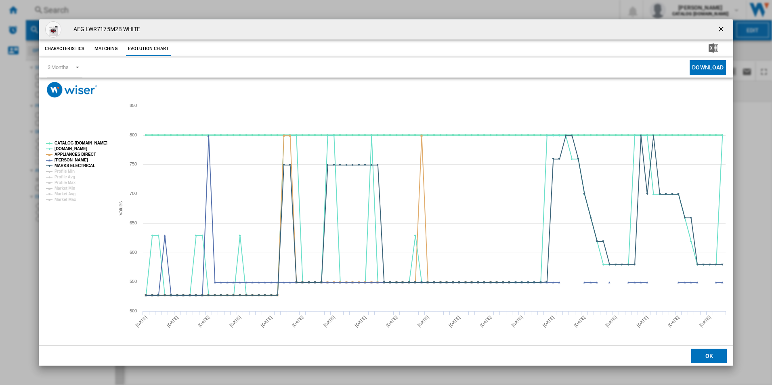
click at [95, 143] on tspan "CATALOG ELECTROLUX.UK" at bounding box center [80, 143] width 53 height 4
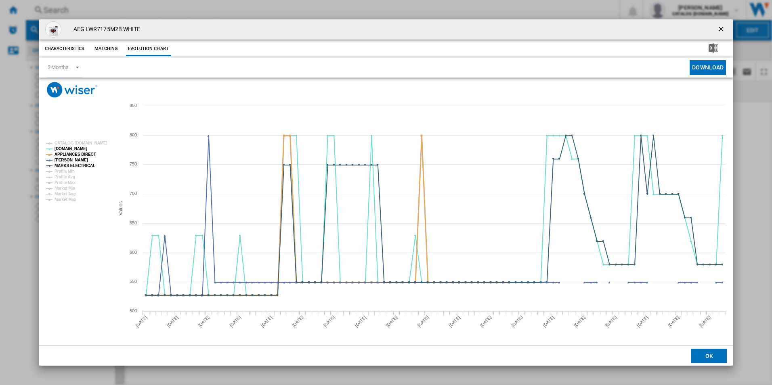
click at [87, 152] on tspan "APPLIANCES DIRECT" at bounding box center [75, 154] width 42 height 4
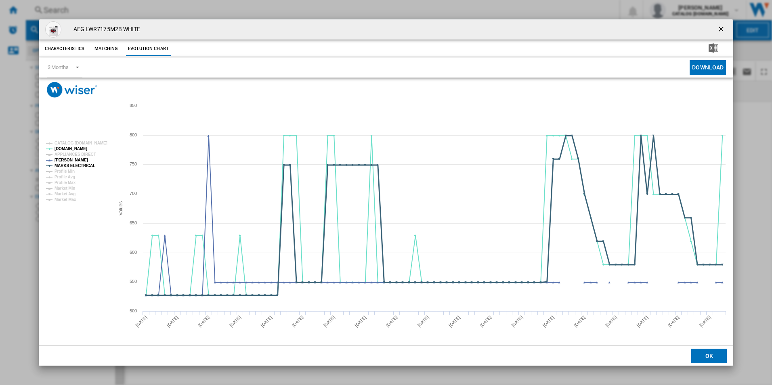
click at [84, 163] on tspan "MARKS ELECTRICAL" at bounding box center [74, 165] width 41 height 4
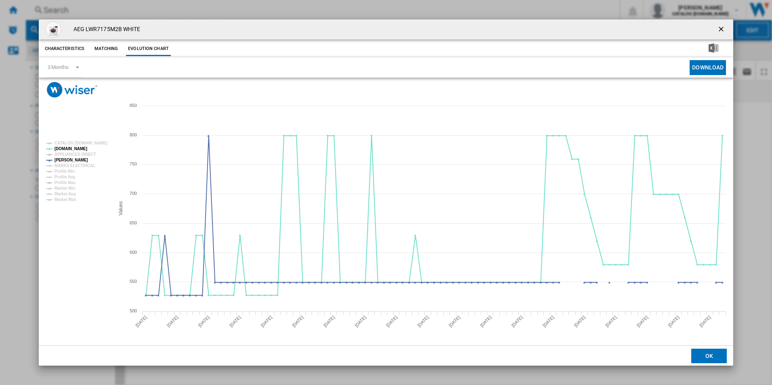
click at [723, 29] on ng-md-icon "getI18NText('BUTTONS.CLOSE_DIALOG')" at bounding box center [722, 30] width 10 height 10
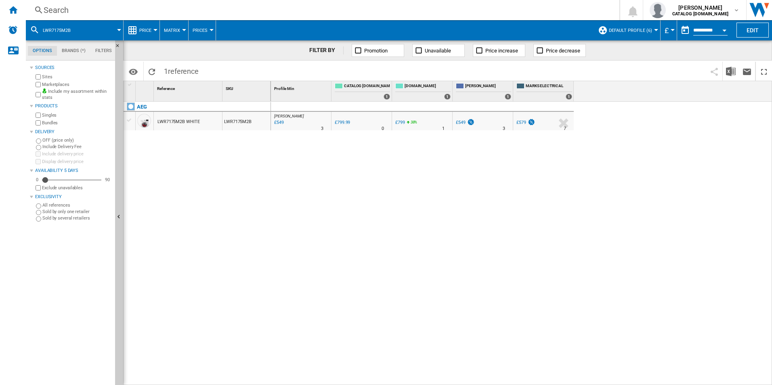
click at [527, 9] on div "Search" at bounding box center [321, 9] width 554 height 11
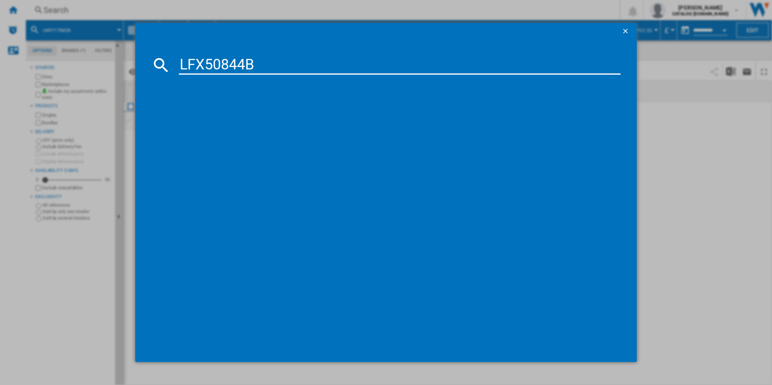
type input "LFX50844B"
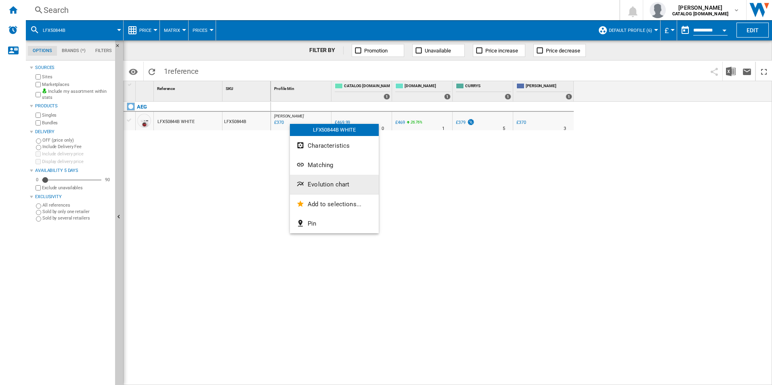
click at [331, 182] on span "Evolution chart" at bounding box center [328, 184] width 42 height 7
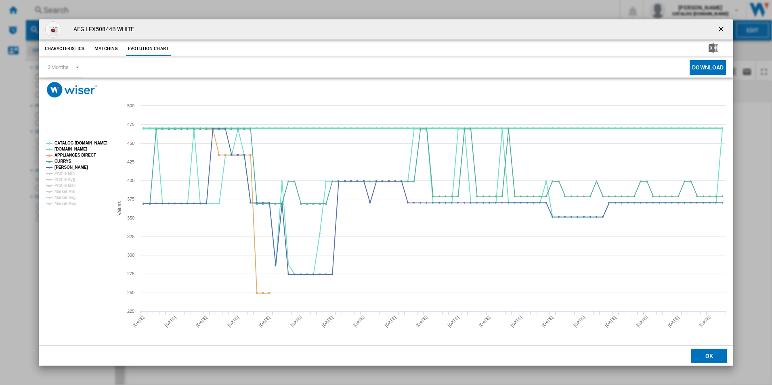
click at [93, 144] on tspan "CATALOG ELECTROLUX.UK" at bounding box center [80, 143] width 53 height 4
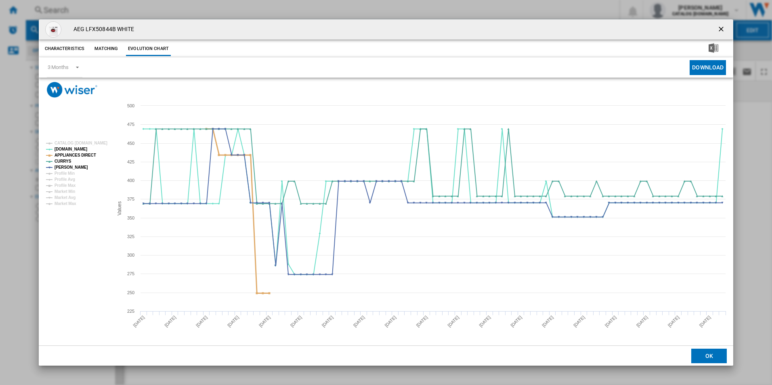
click at [87, 154] on tspan "APPLIANCES DIRECT" at bounding box center [75, 155] width 42 height 4
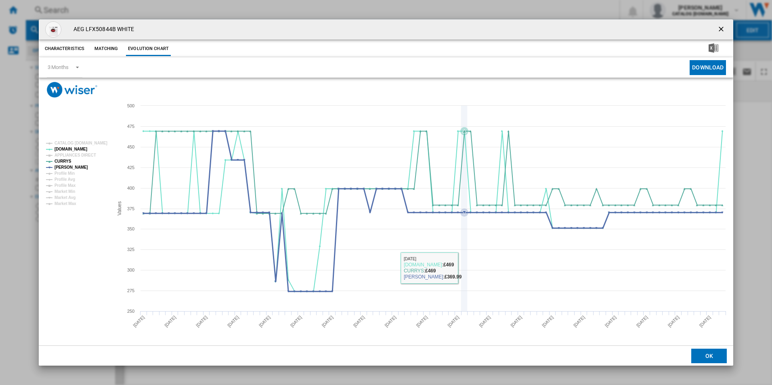
click at [464, 270] on icon "Product popup" at bounding box center [464, 208] width 0 height 205
click at [722, 30] on ng-md-icon "getI18NText('BUTTONS.CLOSE_DIALOG')" at bounding box center [722, 30] width 10 height 10
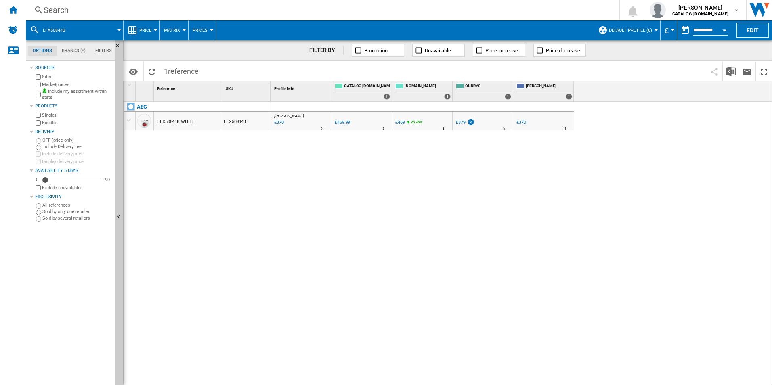
click at [338, 205] on div "JOHN LEWIS : UK JOHN LEWIS -21.3 % £370 % N/A 3 JOHN LEWIS : UK JOHN LEWIS 0.0 …" at bounding box center [521, 244] width 501 height 284
click at [179, 10] on div "Search" at bounding box center [321, 9] width 554 height 11
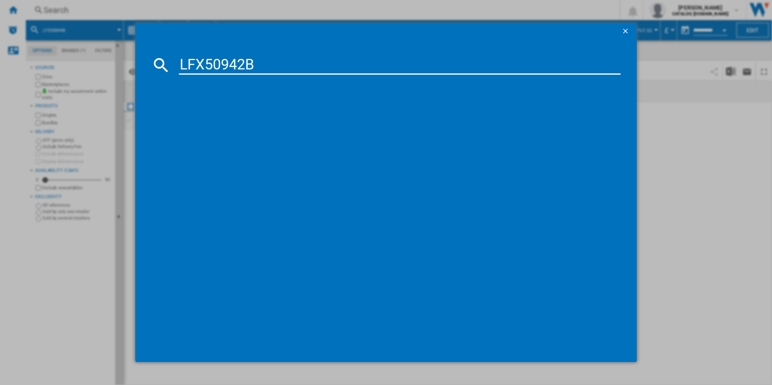
type input "LFX50942B"
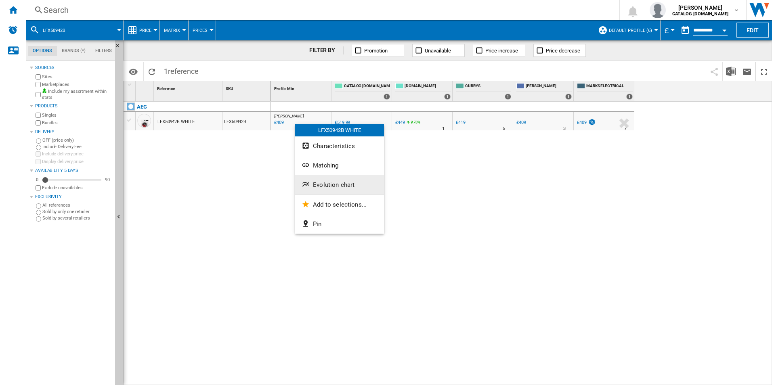
click at [328, 186] on span "Evolution chart" at bounding box center [334, 184] width 42 height 7
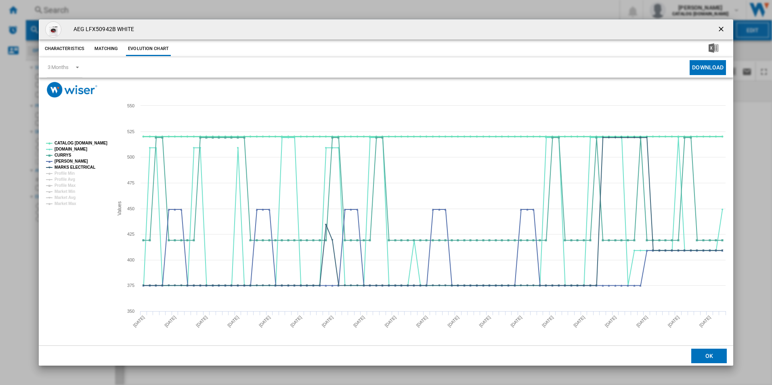
click at [92, 144] on tspan "CATALOG ELECTROLUX.UK" at bounding box center [80, 143] width 53 height 4
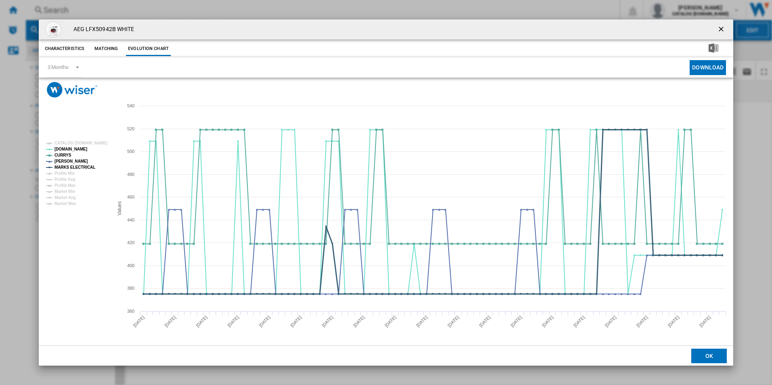
click at [84, 169] on tspan "MARKS ELECTRICAL" at bounding box center [74, 167] width 41 height 4
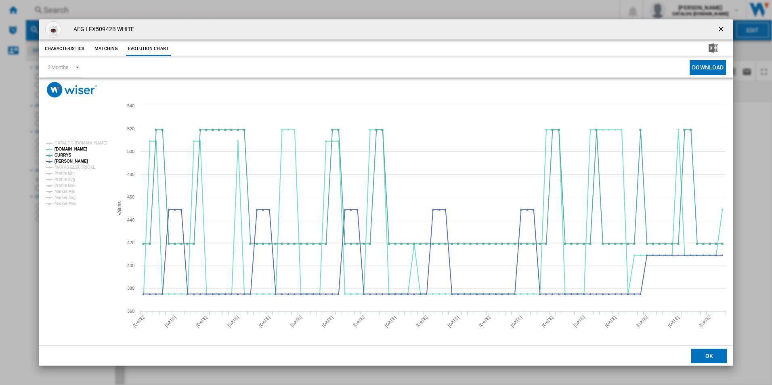
click at [722, 28] on ng-md-icon "getI18NText('BUTTONS.CLOSE_DIALOG')" at bounding box center [722, 30] width 10 height 10
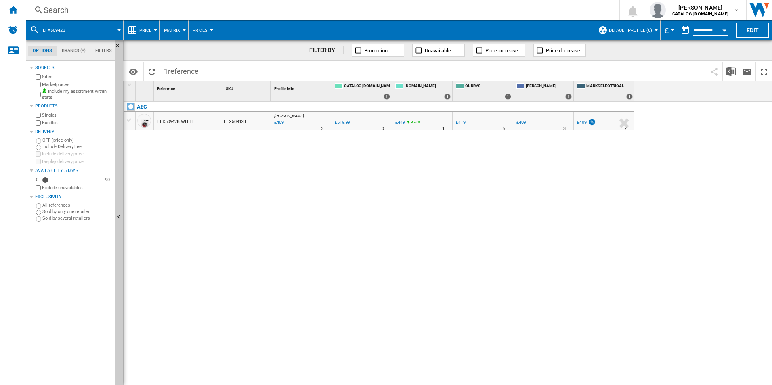
click at [223, 8] on div "Search" at bounding box center [321, 9] width 554 height 11
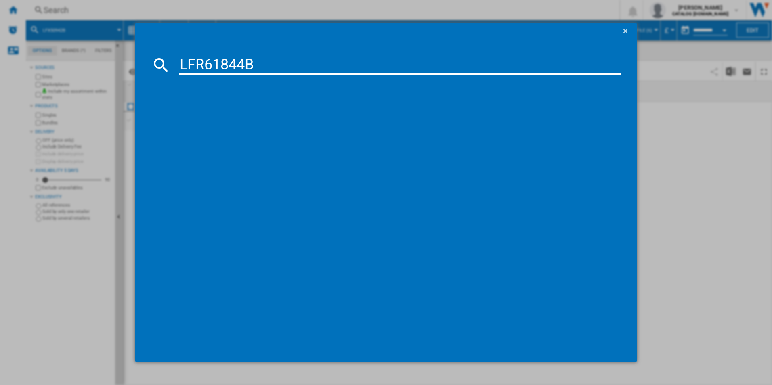
type input "LFR61844B"
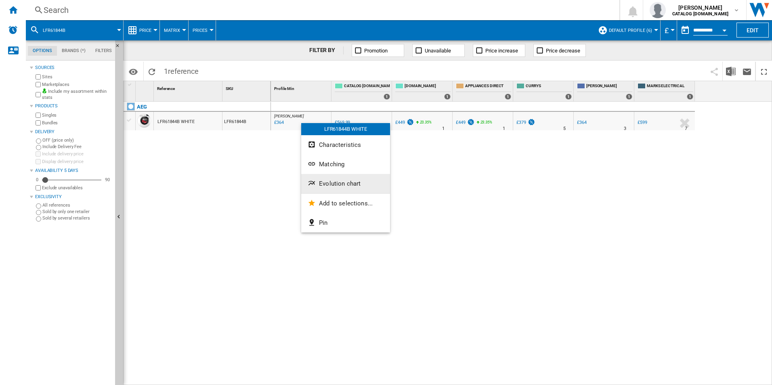
click at [334, 183] on span "Evolution chart" at bounding box center [340, 183] width 42 height 7
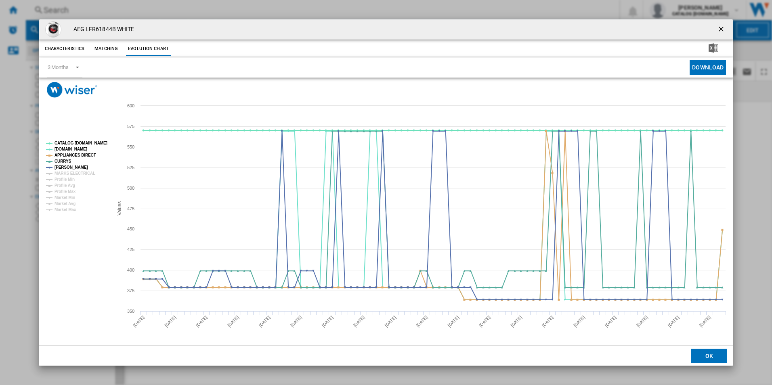
click at [100, 146] on rect "Product popup" at bounding box center [76, 176] width 67 height 77
click at [90, 157] on tspan "APPLIANCES DIRECT" at bounding box center [75, 155] width 42 height 4
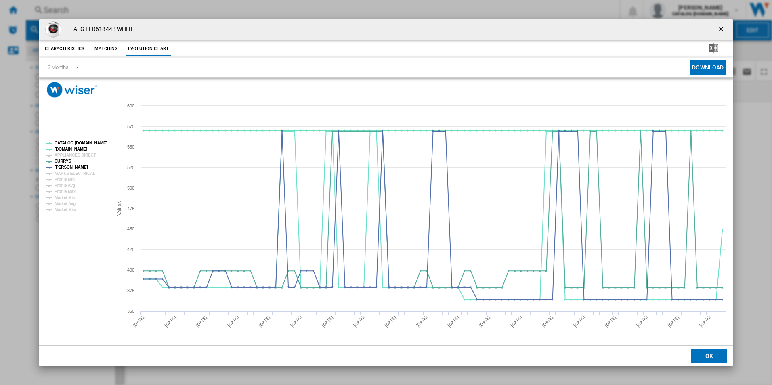
click at [92, 144] on tspan "CATALOG ELECTROLUX.UK" at bounding box center [80, 143] width 53 height 4
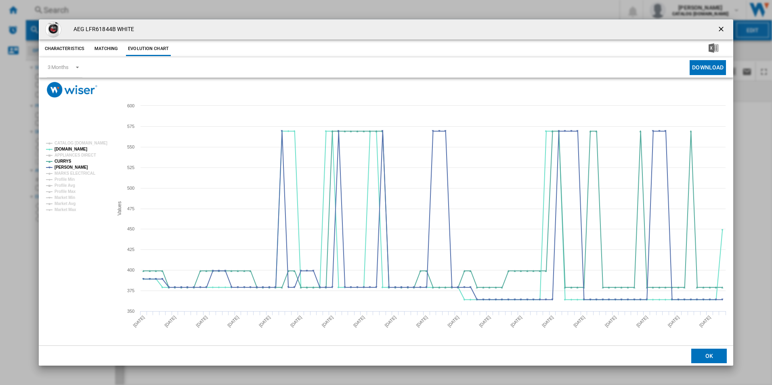
click at [720, 25] on ng-md-icon "getI18NText('BUTTONS.CLOSE_DIALOG')" at bounding box center [722, 30] width 10 height 10
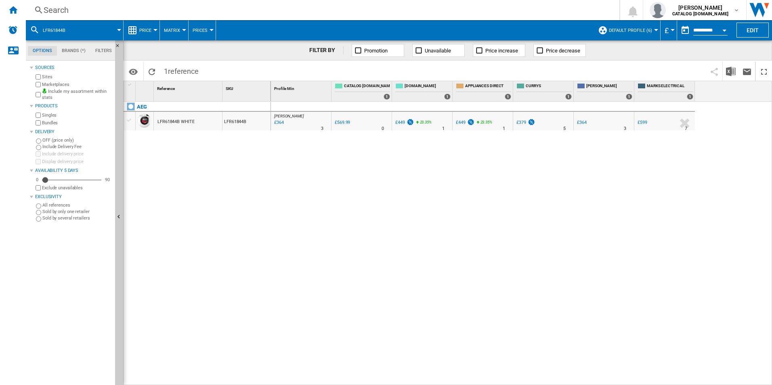
click at [487, 12] on div "Search" at bounding box center [321, 9] width 554 height 11
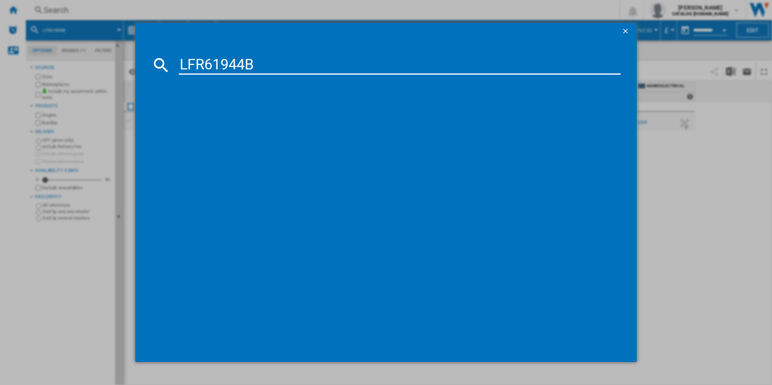
type input "LFR61944B"
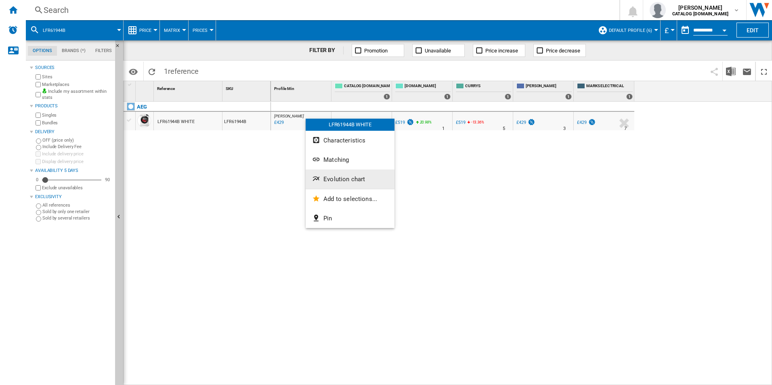
click at [331, 179] on span "Evolution chart" at bounding box center [344, 179] width 42 height 7
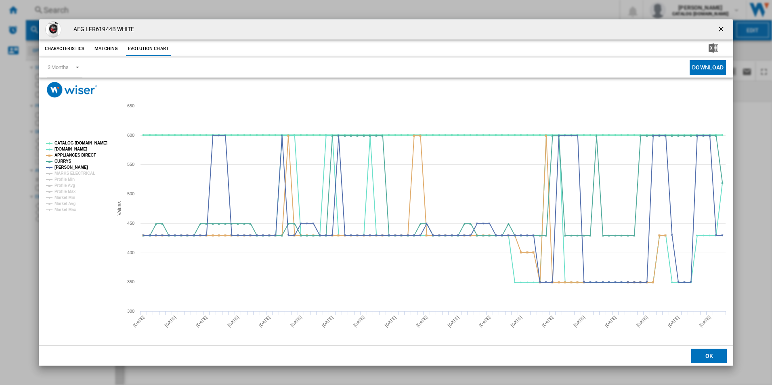
click at [98, 142] on tspan "CATALOG ELECTROLUX.UK" at bounding box center [80, 143] width 53 height 4
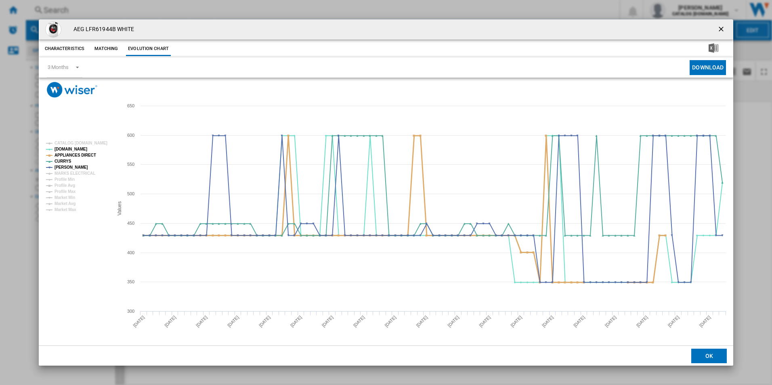
click at [82, 157] on tspan "APPLIANCES DIRECT" at bounding box center [75, 155] width 42 height 4
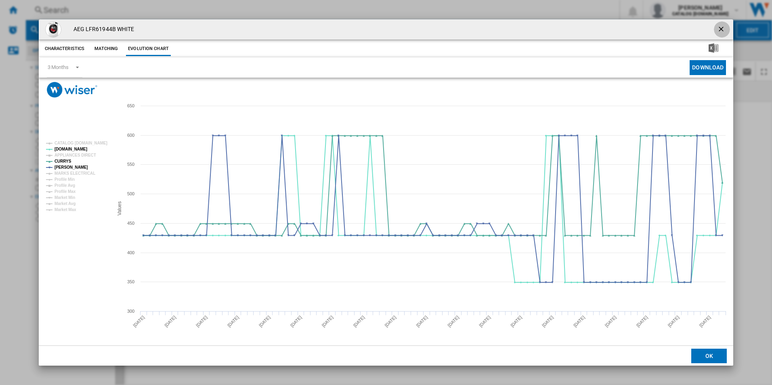
click at [720, 29] on ng-md-icon "getI18NText('BUTTONS.CLOSE_DIALOG')" at bounding box center [722, 30] width 10 height 10
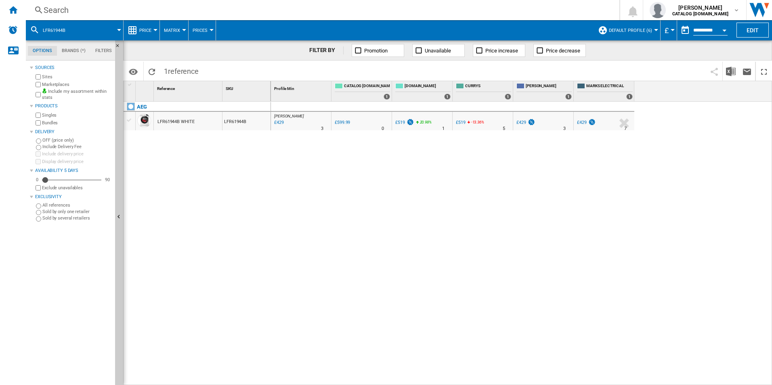
click at [505, 9] on div "Search" at bounding box center [321, 9] width 554 height 11
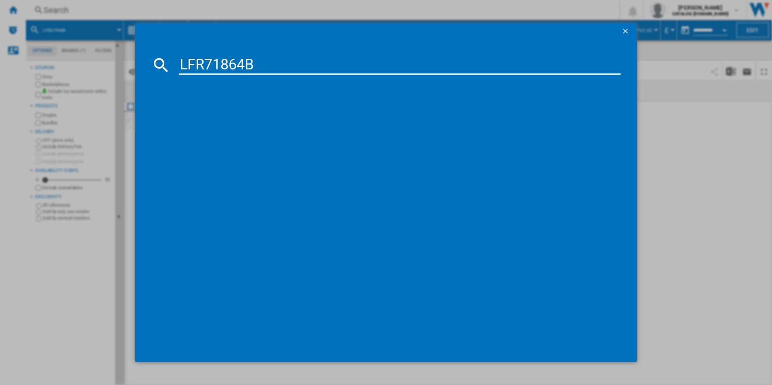
type input "LFR71864B"
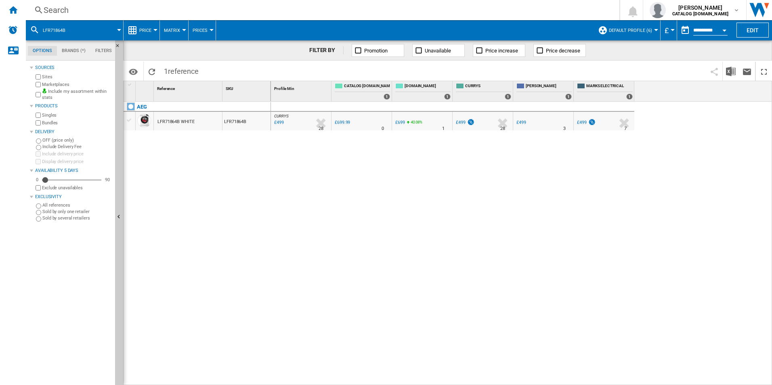
click at [206, 2] on div "Search Search 0 adam barber CATALOG ELECTROLUX.UK CATALOG ELECTROLUX.UK My sett…" at bounding box center [399, 10] width 746 height 20
click at [207, 6] on div "Search" at bounding box center [321, 9] width 554 height 11
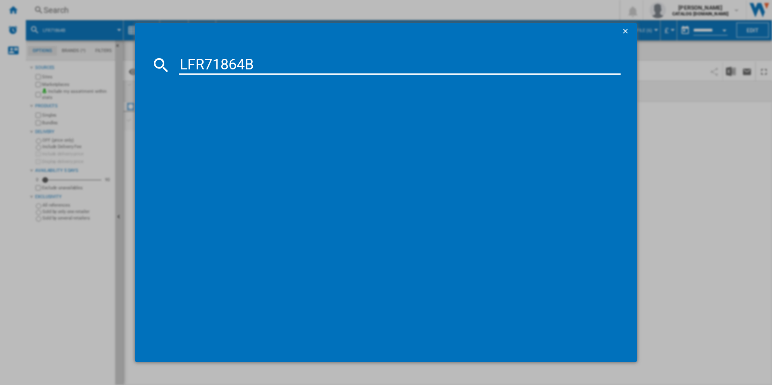
type input "LFR71864B"
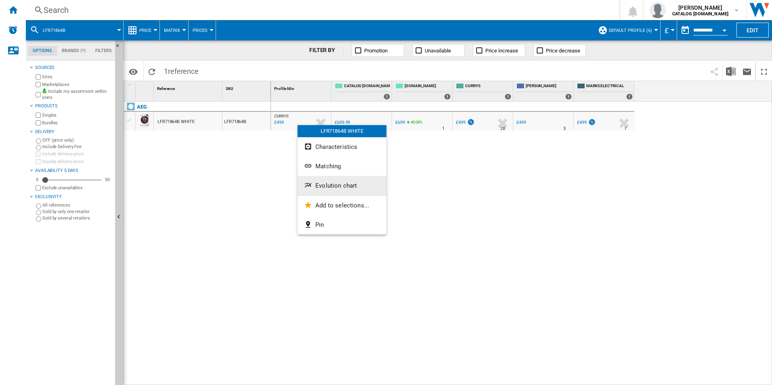
click at [334, 186] on span "Evolution chart" at bounding box center [336, 185] width 42 height 7
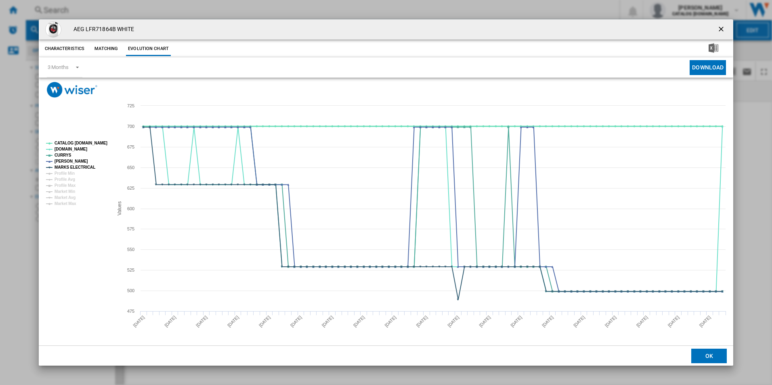
click at [99, 143] on tspan "CATALOG ELECTROLUX.UK" at bounding box center [80, 143] width 53 height 4
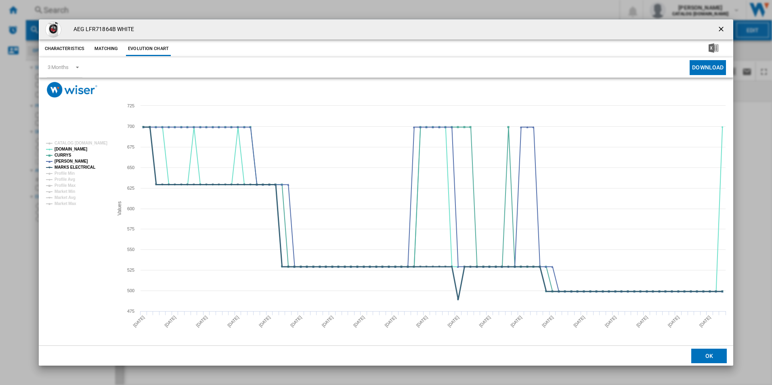
click at [85, 165] on tspan "MARKS ELECTRICAL" at bounding box center [74, 167] width 41 height 4
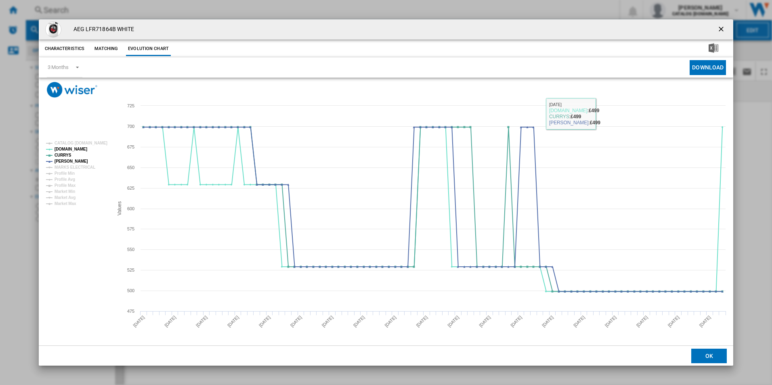
click at [719, 27] on ng-md-icon "getI18NText('BUTTONS.CLOSE_DIALOG')" at bounding box center [722, 30] width 10 height 10
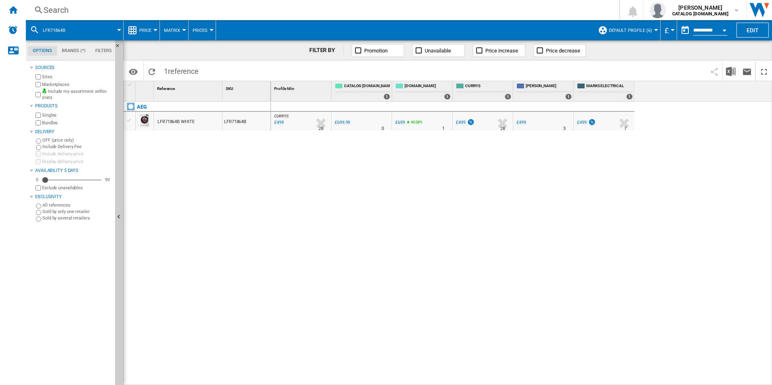
click at [398, 4] on div "Search Search 0 adam barber CATALOG ELECTROLUX.UK CATALOG ELECTROLUX.UK My sett…" at bounding box center [399, 10] width 746 height 20
click at [400, 11] on div "Search" at bounding box center [321, 9] width 554 height 11
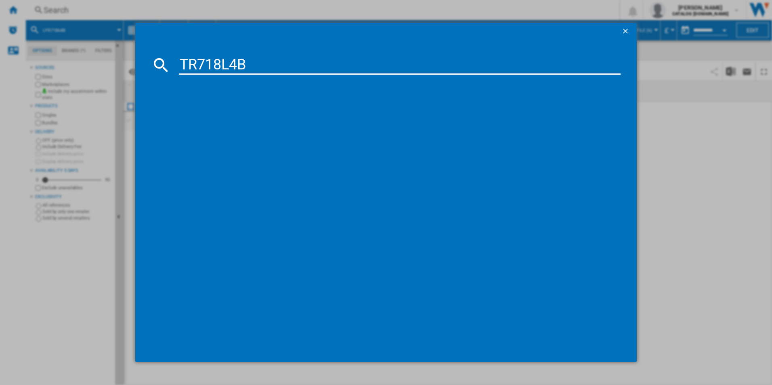
type input "TR718L4B"
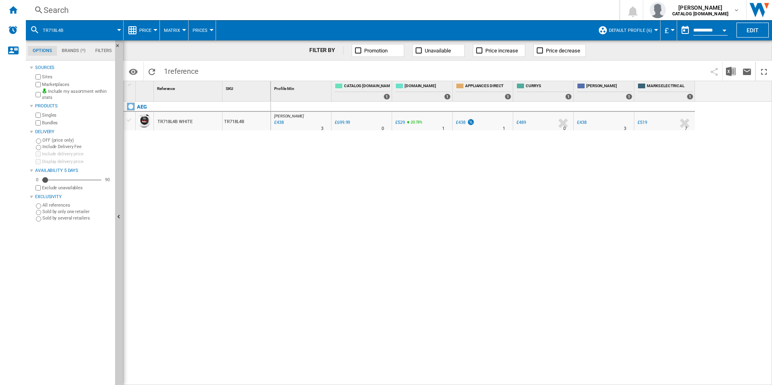
drag, startPoint x: 318, startPoint y: 160, endPoint x: 307, endPoint y: 113, distance: 48.5
click at [318, 160] on div at bounding box center [386, 192] width 772 height 385
drag, startPoint x: 310, startPoint y: 126, endPoint x: 294, endPoint y: 151, distance: 29.6
click at [281, 160] on div at bounding box center [386, 192] width 772 height 385
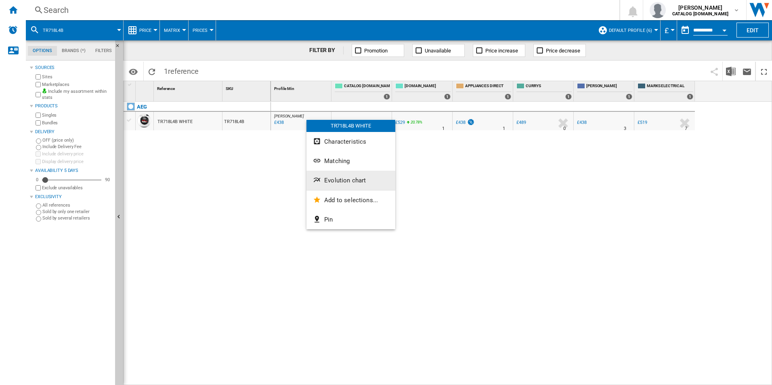
click at [330, 175] on button "Evolution chart" at bounding box center [350, 180] width 89 height 19
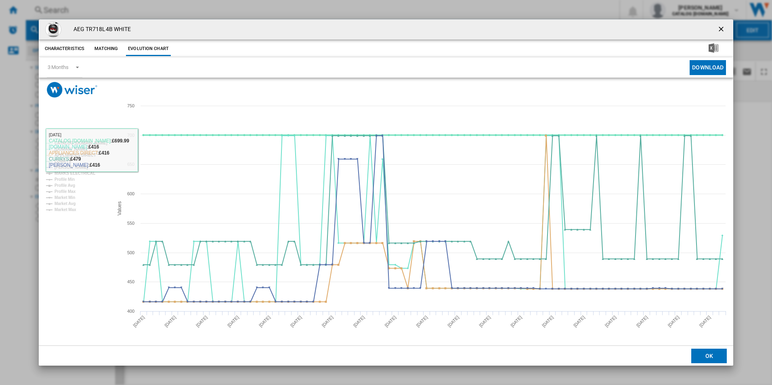
click at [102, 143] on tspan "CATALOG ELECTROLUX.UK" at bounding box center [80, 143] width 53 height 4
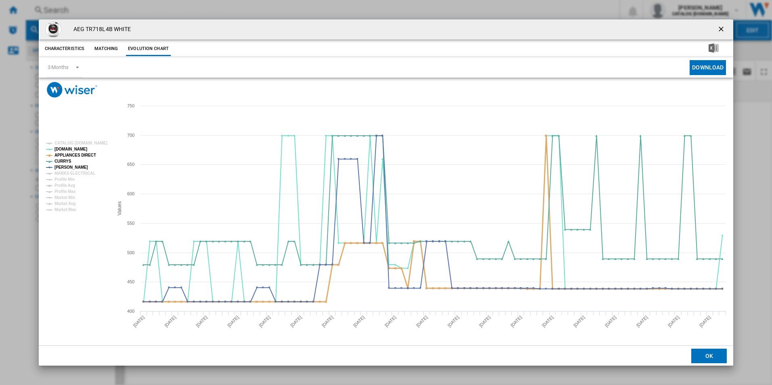
click at [84, 157] on tspan "APPLIANCES DIRECT" at bounding box center [75, 155] width 42 height 4
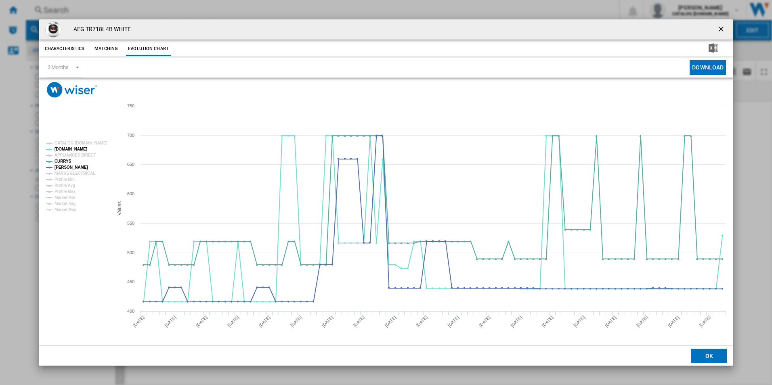
drag, startPoint x: 721, startPoint y: 29, endPoint x: 679, endPoint y: 75, distance: 62.9
click at [721, 29] on ng-md-icon "getI18NText('BUTTONS.CLOSE_DIALOG')" at bounding box center [722, 30] width 10 height 10
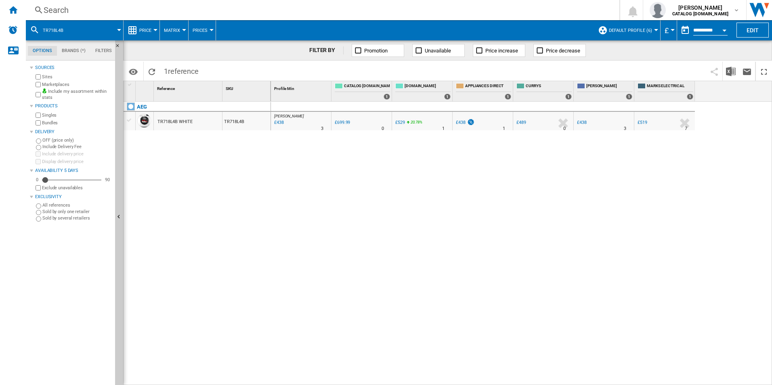
drag, startPoint x: 398, startPoint y: 326, endPoint x: 363, endPoint y: 260, distance: 74.9
click at [398, 326] on div "JOHN LEWIS : UK JOHN LEWIS -37.4 % £438 % N/A 3 JOHN LEWIS : UK JOHN LEWIS 0.0 …" at bounding box center [521, 244] width 501 height 284
click at [230, 4] on div "Search Search 0 adam barber CATALOG ELECTROLUX.UK CATALOG ELECTROLUX.UK My sett…" at bounding box center [399, 10] width 746 height 20
click at [236, 12] on div "Search" at bounding box center [321, 9] width 554 height 11
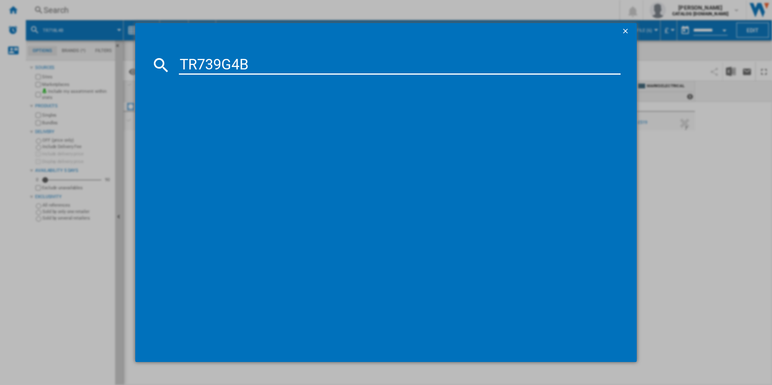
type input "TR739G4B"
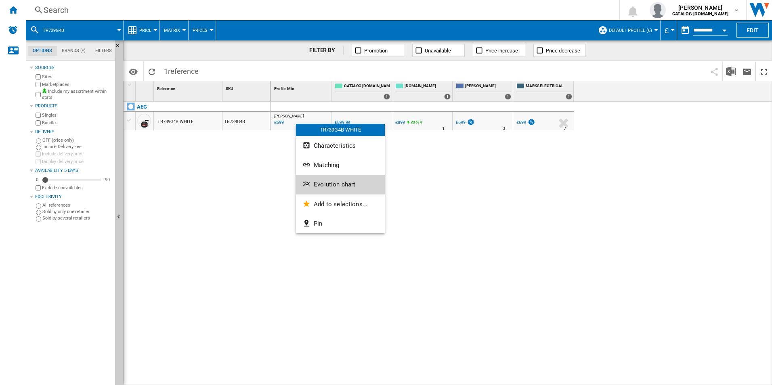
click at [324, 182] on span "Evolution chart" at bounding box center [335, 184] width 42 height 7
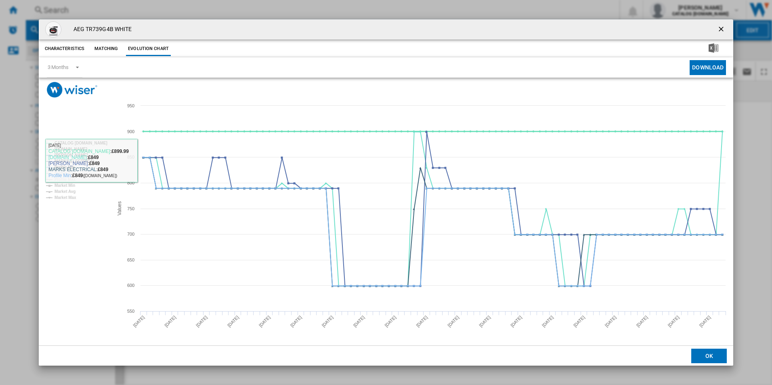
click at [88, 143] on tspan "CATALOG ELECTROLUX.UK" at bounding box center [80, 143] width 53 height 4
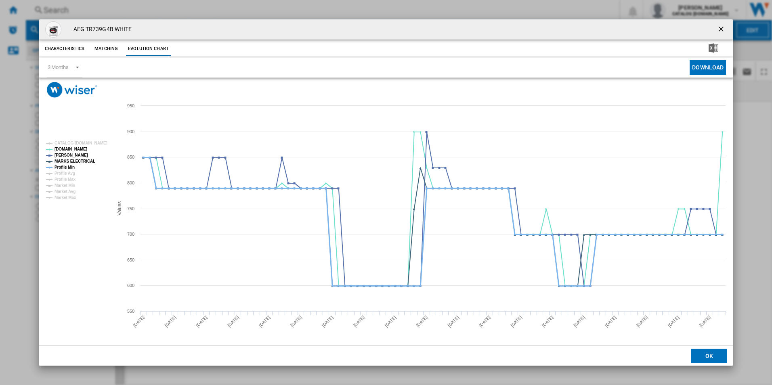
click at [61, 165] on tspan "Profile Min" at bounding box center [64, 167] width 20 height 4
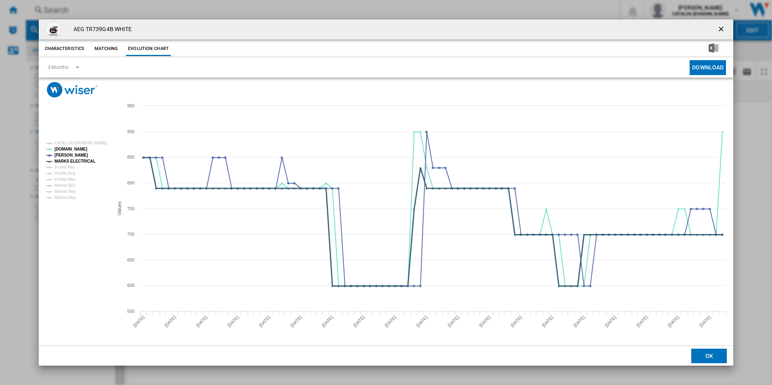
click at [65, 160] on tspan "MARKS ELECTRICAL" at bounding box center [74, 161] width 41 height 4
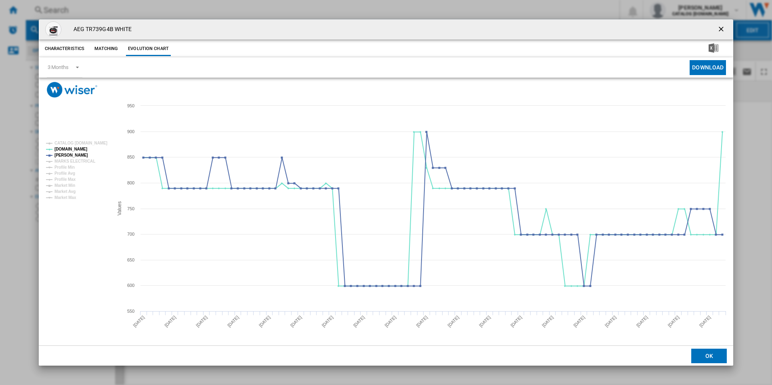
drag, startPoint x: 719, startPoint y: 30, endPoint x: 697, endPoint y: 31, distance: 22.3
click at [719, 30] on ng-md-icon "getI18NText('BUTTONS.CLOSE_DIALOG')" at bounding box center [722, 30] width 10 height 10
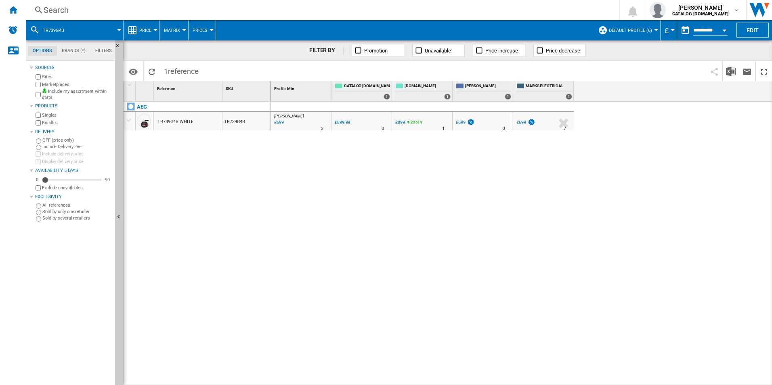
click at [527, 7] on div "Search" at bounding box center [321, 9] width 554 height 11
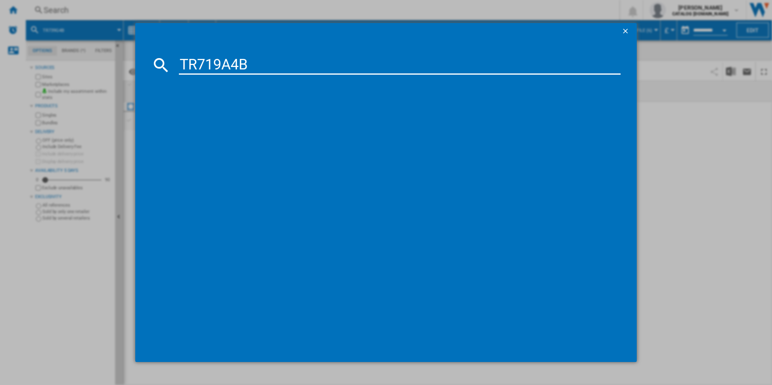
type input "TR719A4B"
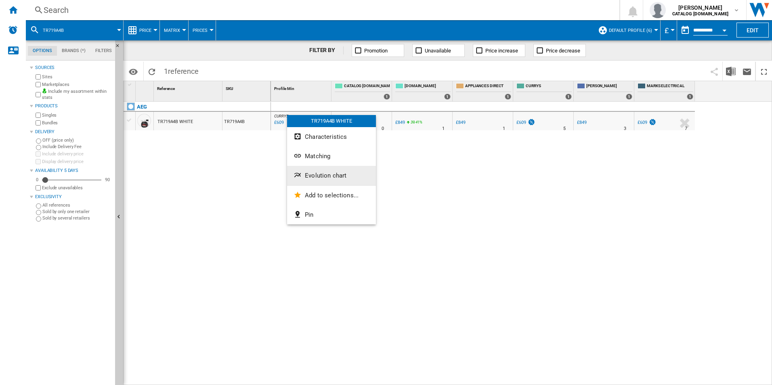
click at [338, 173] on span "Evolution chart" at bounding box center [326, 175] width 42 height 7
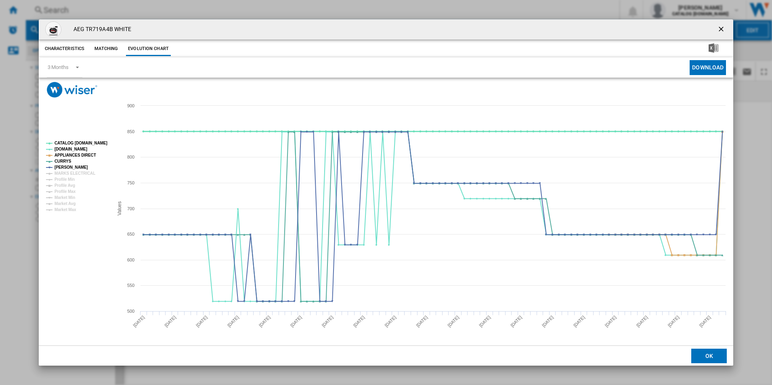
click at [96, 141] on tspan "CATALOG ELECTROLUX.UK" at bounding box center [80, 143] width 53 height 4
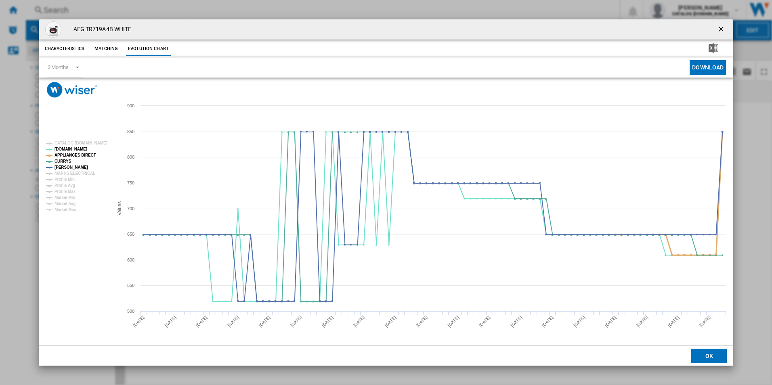
click at [85, 157] on tspan "APPLIANCES DIRECT" at bounding box center [75, 155] width 42 height 4
click at [721, 28] on ng-md-icon "getI18NText('BUTTONS.CLOSE_DIALOG')" at bounding box center [722, 30] width 10 height 10
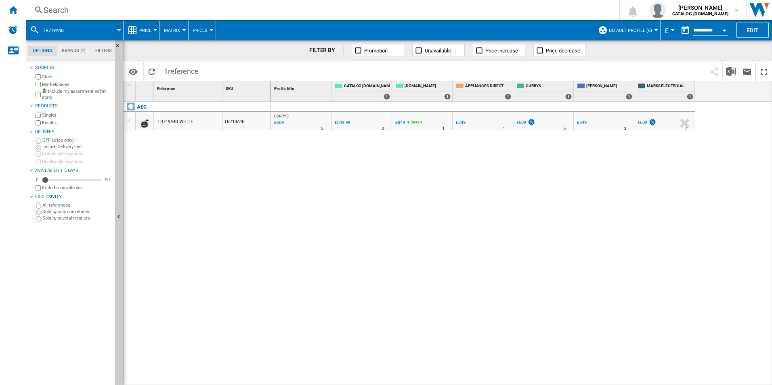
click at [318, 2] on div "Search Search 0 adam barber CATALOG ELECTROLUX.UK CATALOG ELECTROLUX.UK My sett…" at bounding box center [399, 10] width 746 height 20
click at [318, 6] on div "Search" at bounding box center [321, 9] width 554 height 11
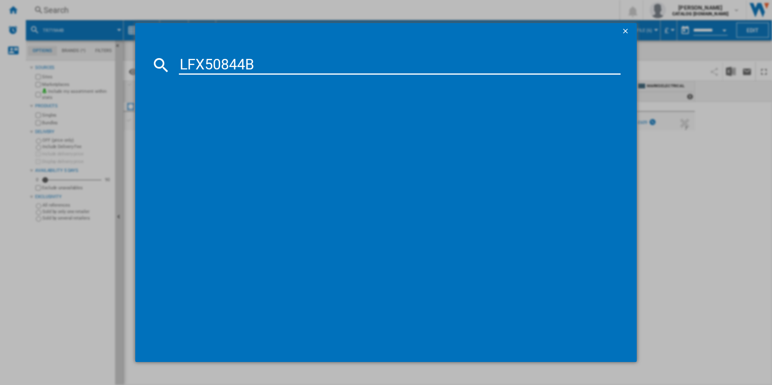
type input "LFX50844B"
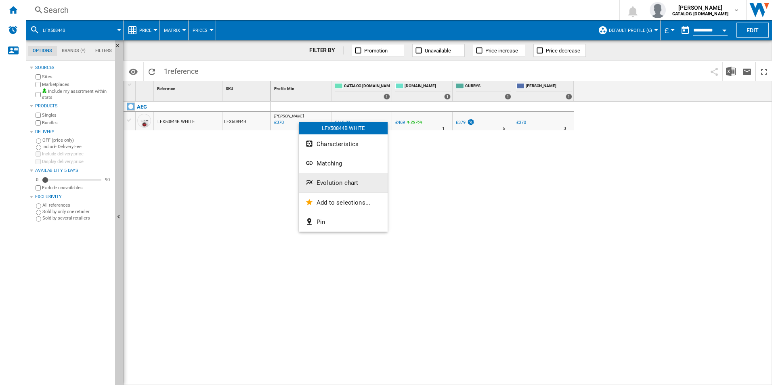
click at [328, 180] on span "Evolution chart" at bounding box center [337, 182] width 42 height 7
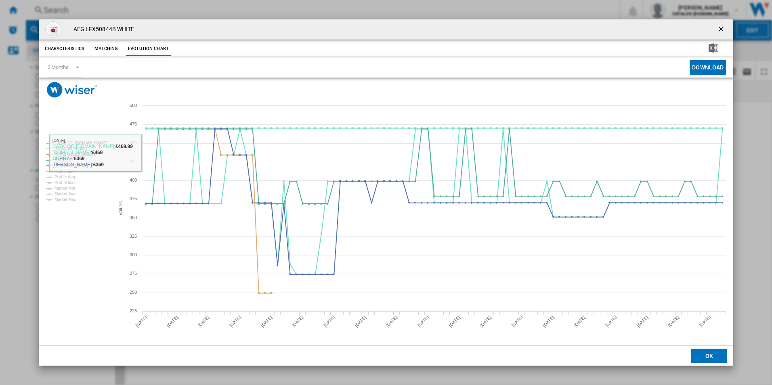
click at [106, 143] on rect "Product popup" at bounding box center [77, 171] width 68 height 67
click at [87, 152] on tspan "APPLIANCES DIRECT" at bounding box center [75, 154] width 42 height 4
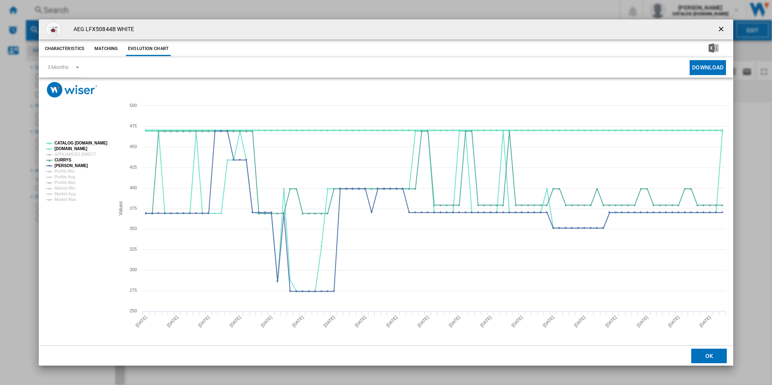
click at [94, 141] on tspan "CATALOG ELECTROLUX.UK" at bounding box center [80, 143] width 53 height 4
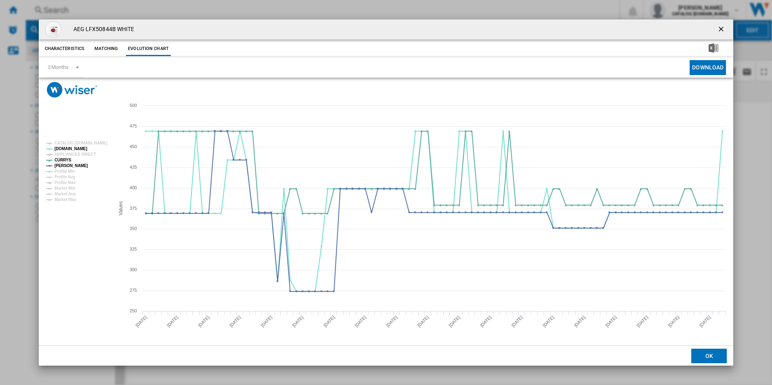
click at [721, 29] on ng-md-icon "getI18NText('BUTTONS.CLOSE_DIALOG')" at bounding box center [722, 30] width 10 height 10
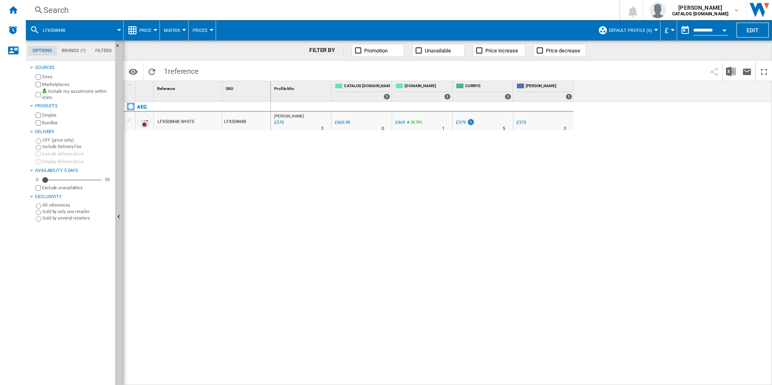
click at [212, 10] on div "Search" at bounding box center [321, 9] width 554 height 11
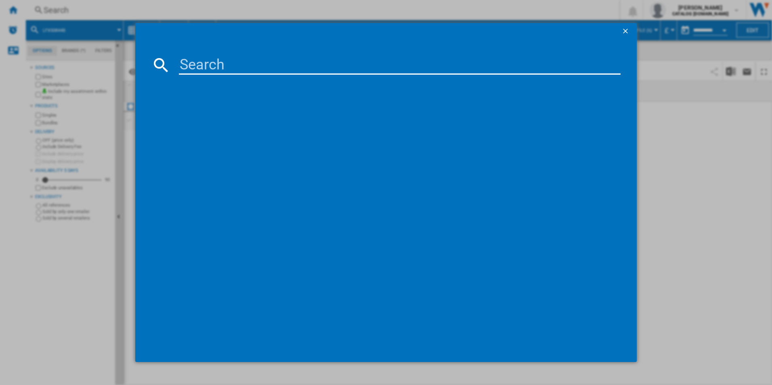
type input "LFR73964B"
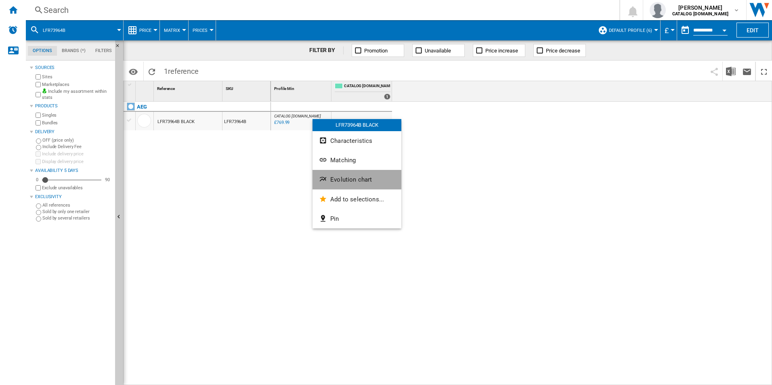
click at [343, 179] on span "Evolution chart" at bounding box center [351, 179] width 42 height 7
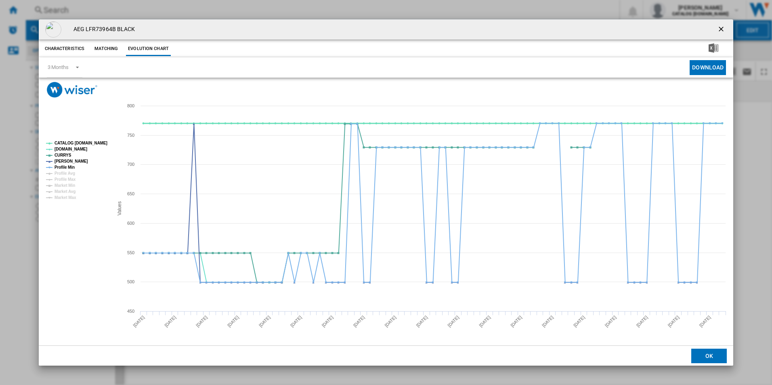
click at [84, 141] on tspan "CATALOG ELECTROLUX.UK" at bounding box center [80, 143] width 53 height 4
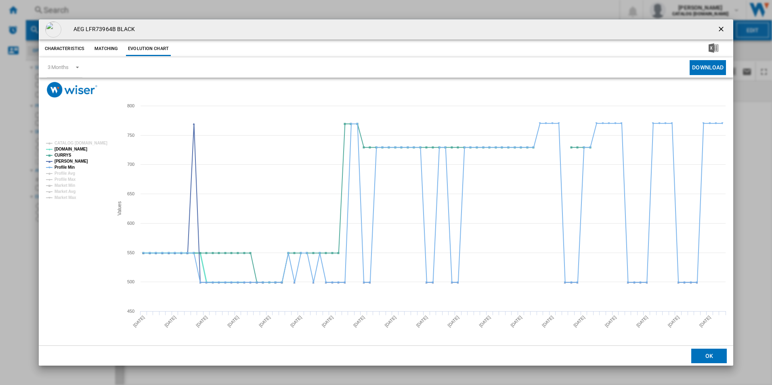
click at [66, 148] on tspan "AO.COM" at bounding box center [70, 149] width 33 height 4
click at [69, 150] on tspan "AO.COM" at bounding box center [70, 149] width 33 height 4
click at [71, 167] on tspan "Profile Min" at bounding box center [64, 167] width 20 height 4
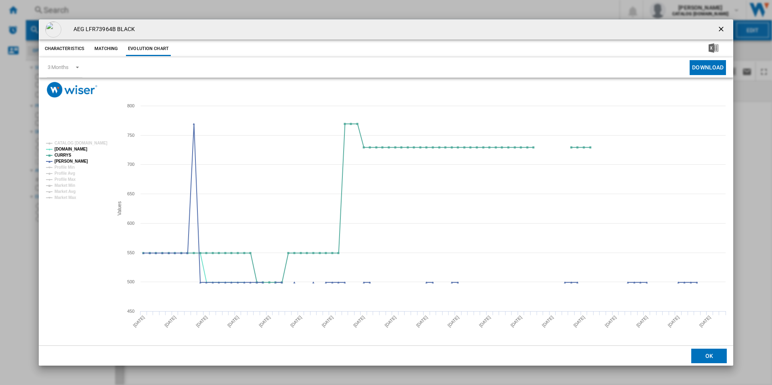
click at [721, 30] on ng-md-icon "getI18NText('BUTTONS.CLOSE_DIALOG')" at bounding box center [722, 30] width 10 height 10
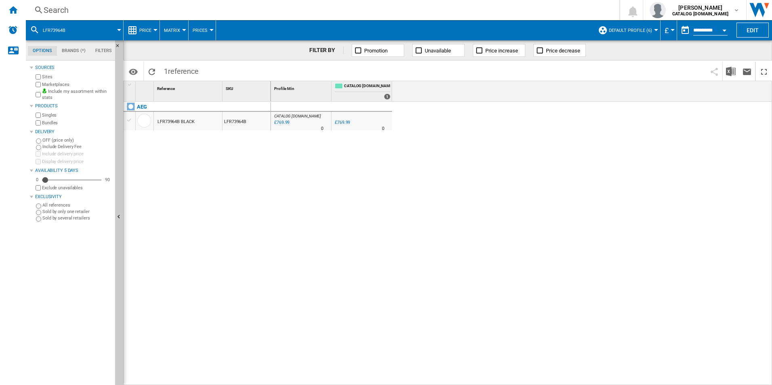
click at [475, 168] on div "CATALOG ELECTROLUX.UK : 0.0 % £769.99 % N/A 0 CATALOG ELECTROLUX.UK : 0.0 % £76…" at bounding box center [521, 244] width 501 height 284
